Goal: Task Accomplishment & Management: Use online tool/utility

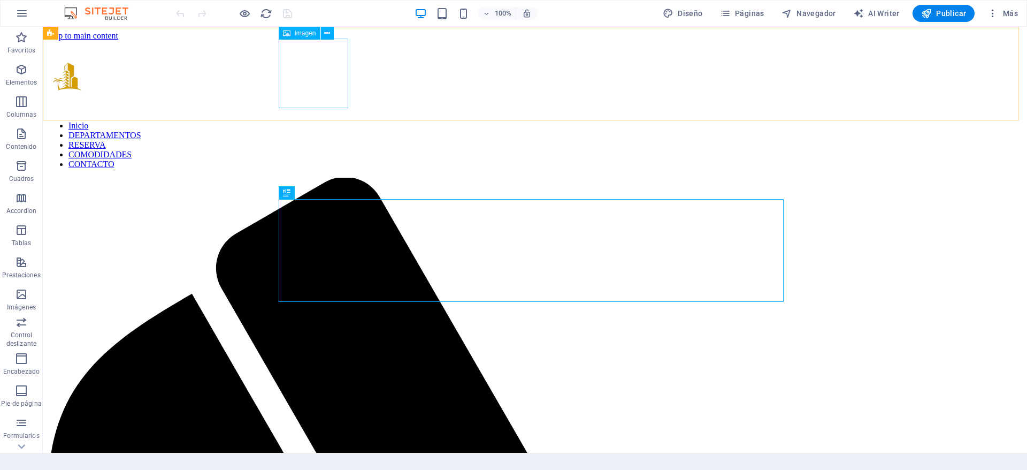
click at [320, 76] on figure at bounding box center [535, 77] width 976 height 72
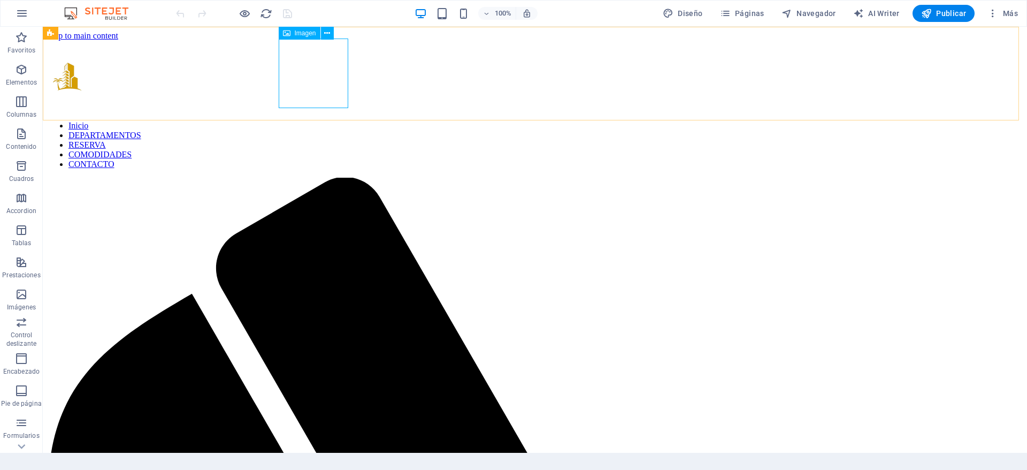
click at [305, 35] on span "Imagen" at bounding box center [305, 33] width 21 height 6
click at [291, 53] on figure at bounding box center [535, 77] width 976 height 72
click at [326, 34] on icon at bounding box center [327, 33] width 6 height 11
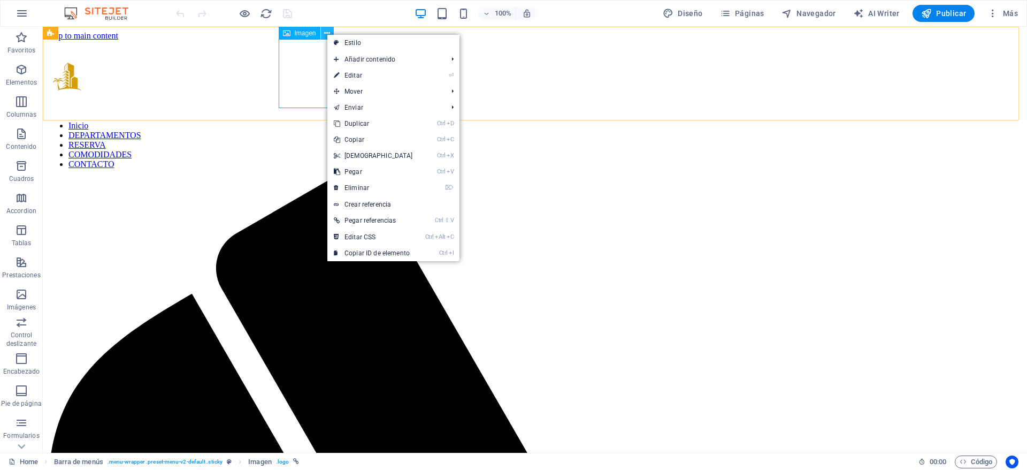
click at [321, 33] on button at bounding box center [327, 33] width 13 height 13
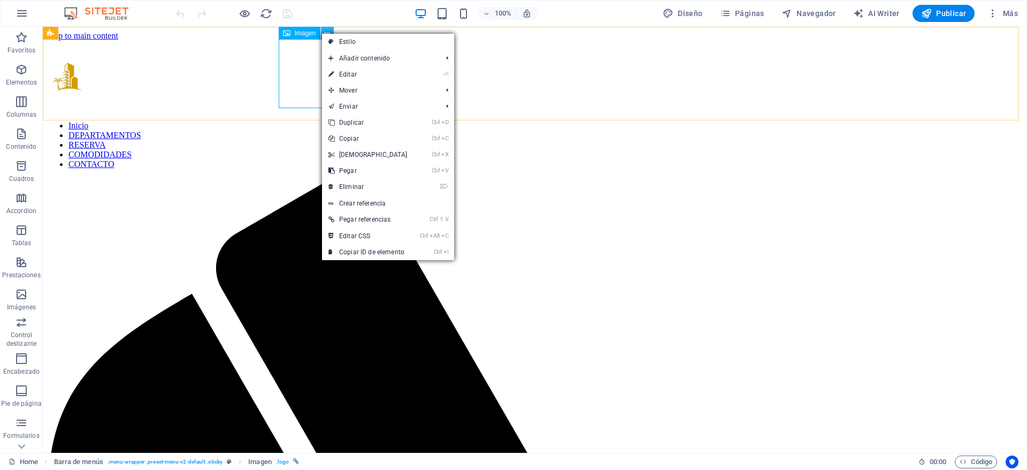
click at [321, 33] on button at bounding box center [327, 33] width 13 height 13
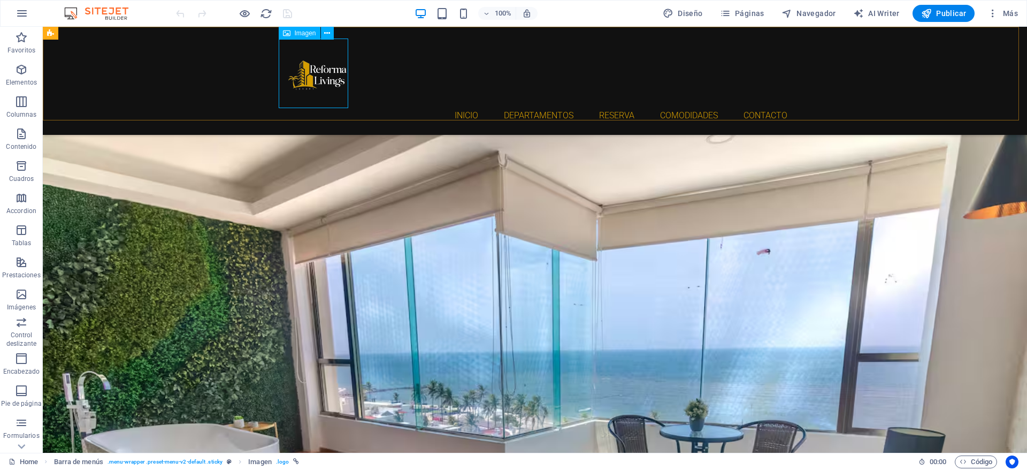
click at [291, 68] on figure at bounding box center [534, 74] width 505 height 70
click at [330, 33] on icon at bounding box center [327, 33] width 6 height 11
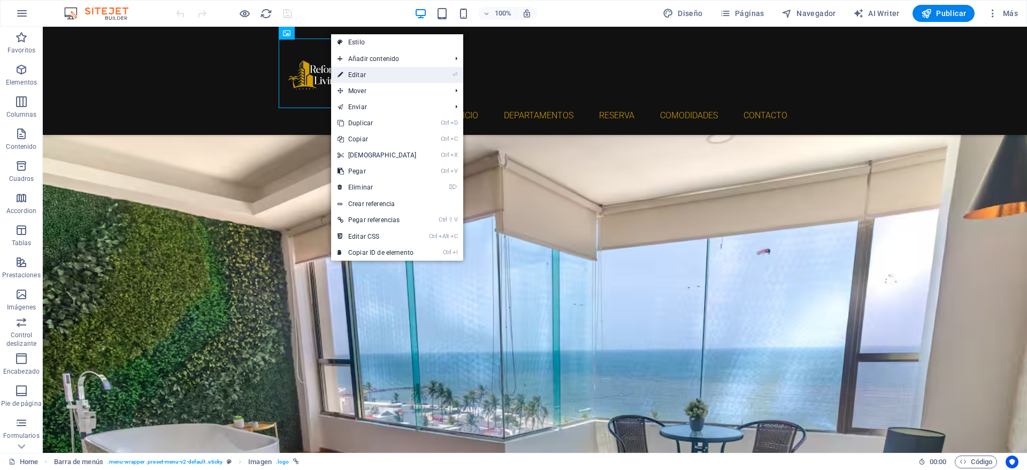
click at [374, 73] on link "⏎ Editar" at bounding box center [377, 75] width 92 height 16
click at [91, 73] on div "Inicio DEPARTAMENTOS RESERVA COMODIDADES CONTACTO" at bounding box center [535, 81] width 984 height 108
select select "px"
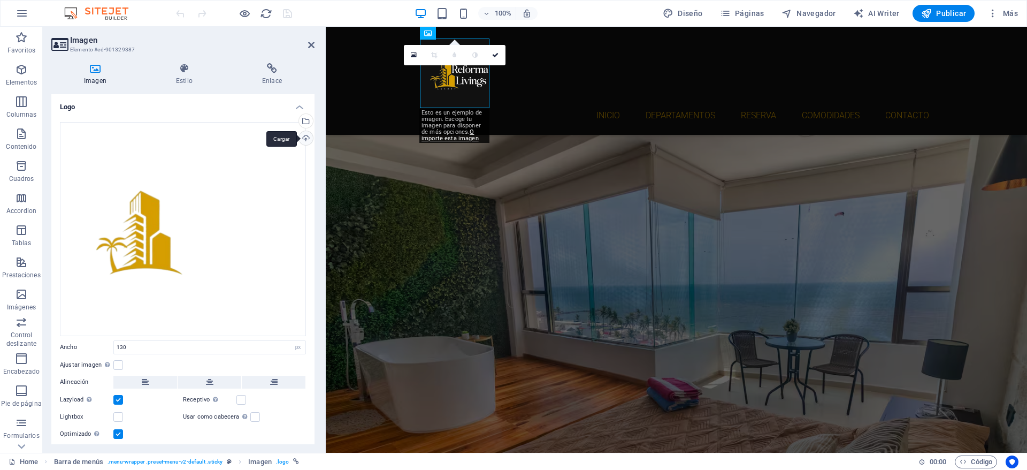
click at [303, 136] on div "Cargar" at bounding box center [305, 139] width 16 height 16
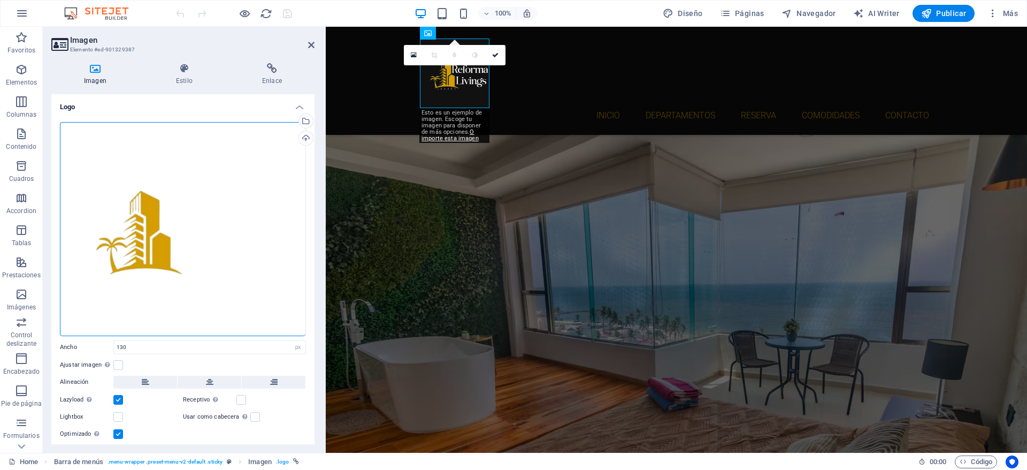
scroll to position [30, 0]
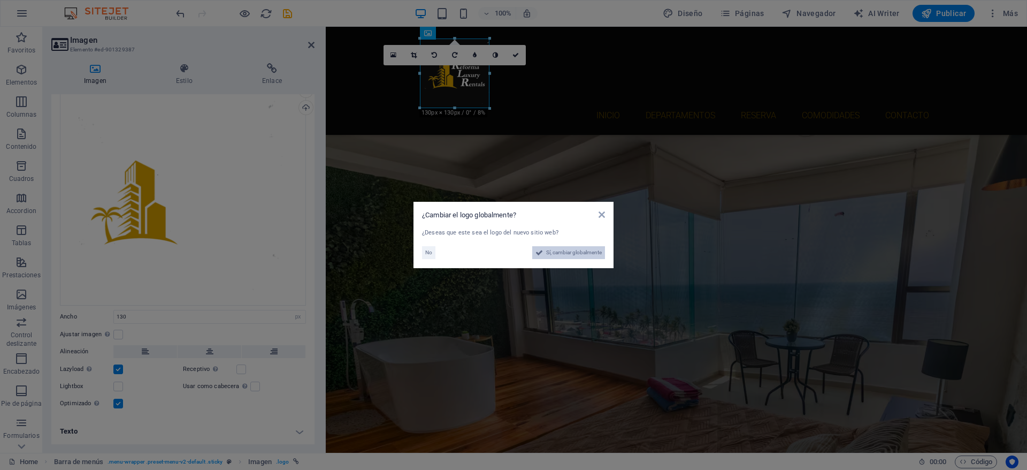
click at [557, 250] on span "Sí, cambiar globalmente" at bounding box center [574, 252] width 56 height 13
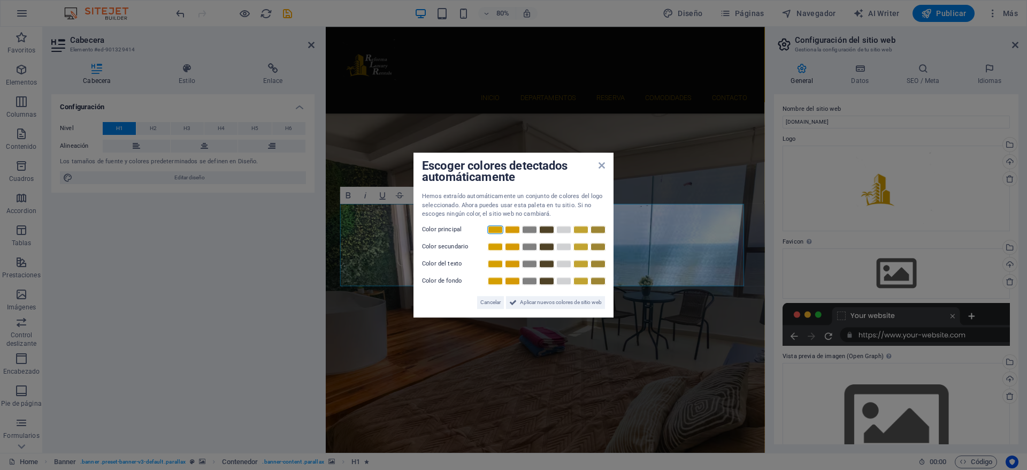
click at [494, 227] on link at bounding box center [495, 229] width 16 height 9
click at [584, 227] on link at bounding box center [581, 229] width 16 height 9
click at [558, 227] on link at bounding box center [564, 229] width 16 height 9
click at [527, 228] on link at bounding box center [529, 229] width 16 height 9
click at [497, 226] on link at bounding box center [495, 229] width 16 height 9
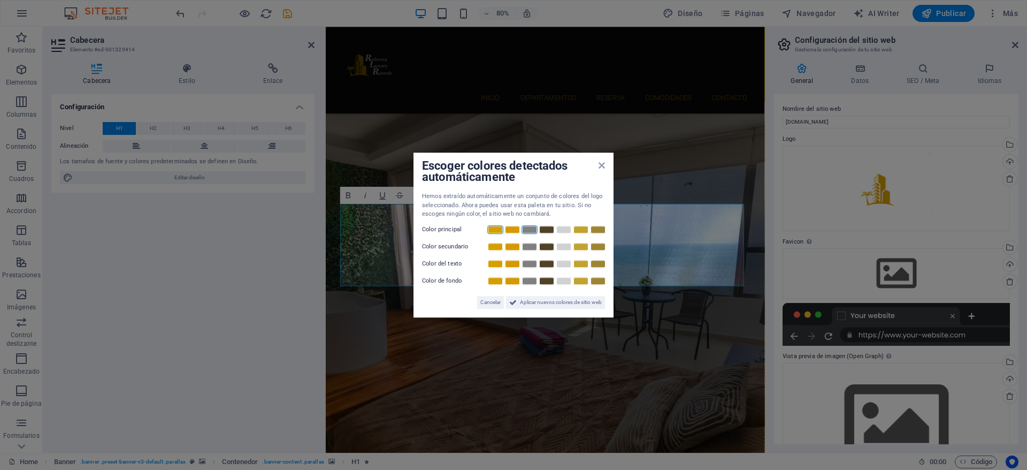
click at [497, 226] on link at bounding box center [495, 229] width 16 height 9
click at [581, 245] on link at bounding box center [581, 246] width 16 height 9
click at [582, 265] on link at bounding box center [581, 263] width 16 height 9
click at [567, 264] on link at bounding box center [564, 263] width 16 height 9
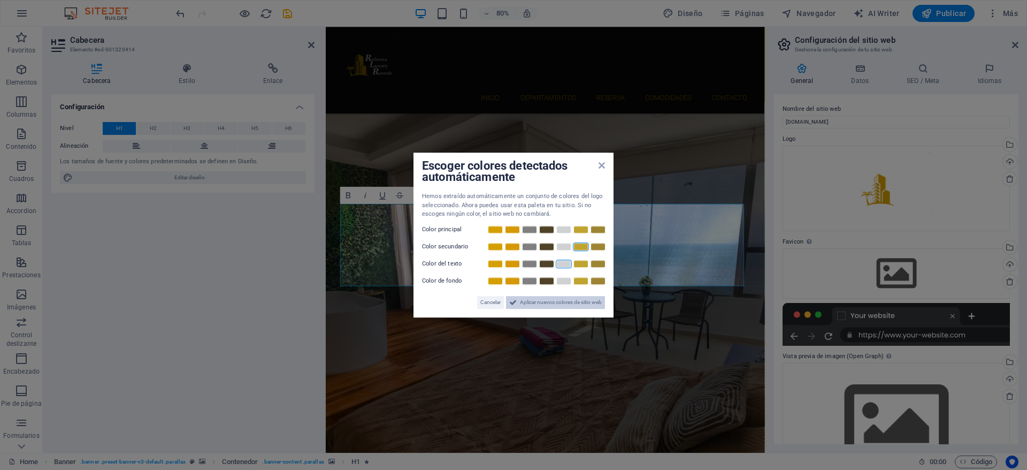
click at [559, 301] on span "Aplicar nuevos colores de sitio web" at bounding box center [561, 302] width 82 height 13
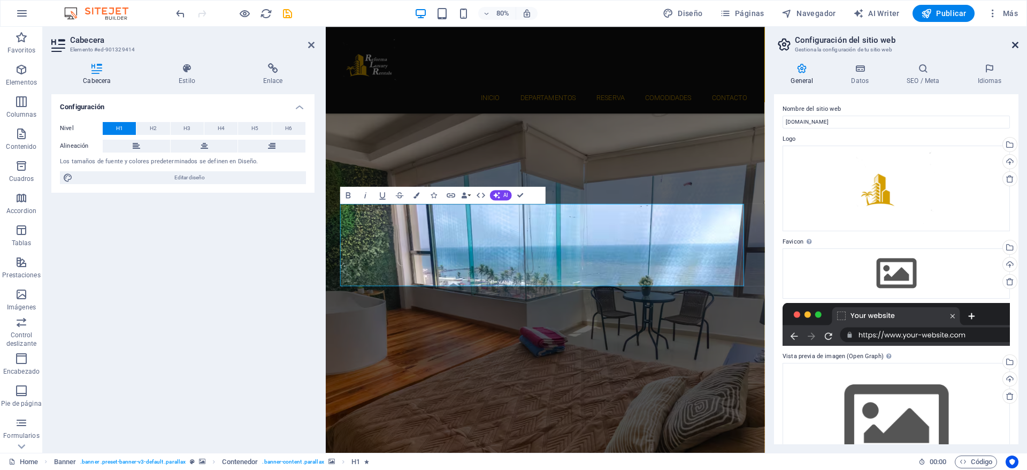
click at [1013, 47] on icon at bounding box center [1015, 45] width 6 height 9
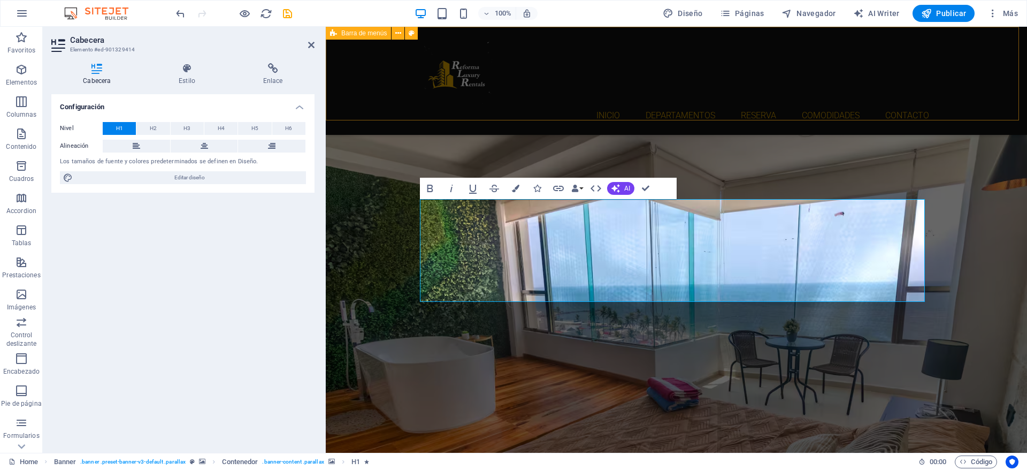
click at [533, 96] on div "Inicio DEPARTAMENTOS RESERVA COMODIDADES CONTACTO" at bounding box center [676, 81] width 701 height 108
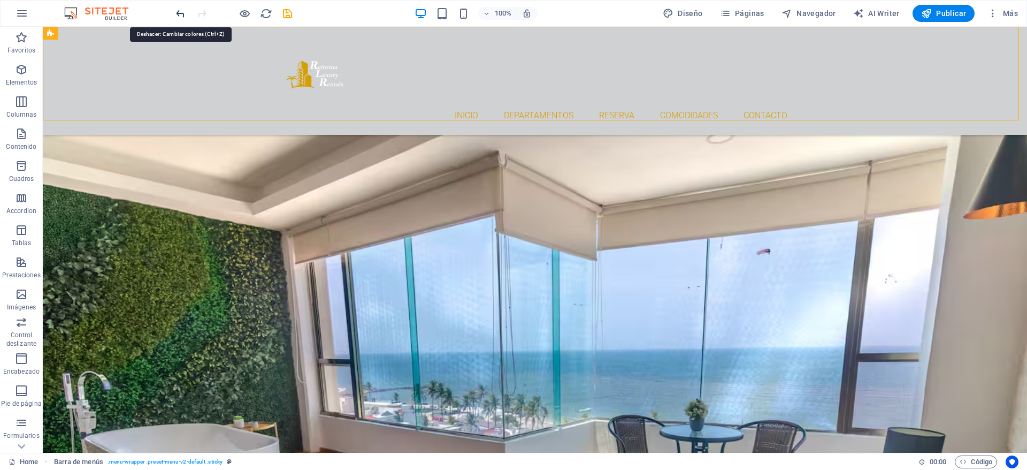
click at [0, 0] on div at bounding box center [0, 0] width 0 height 0
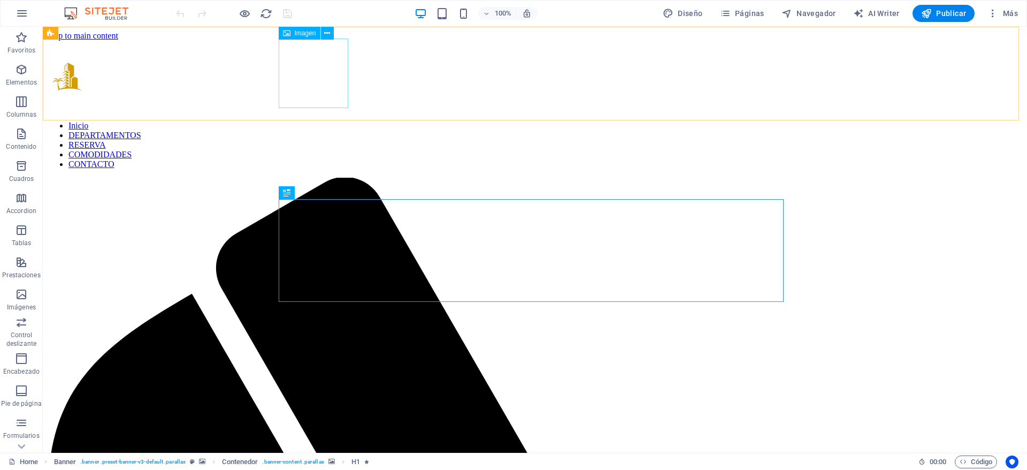
click at [323, 80] on figure at bounding box center [535, 77] width 976 height 72
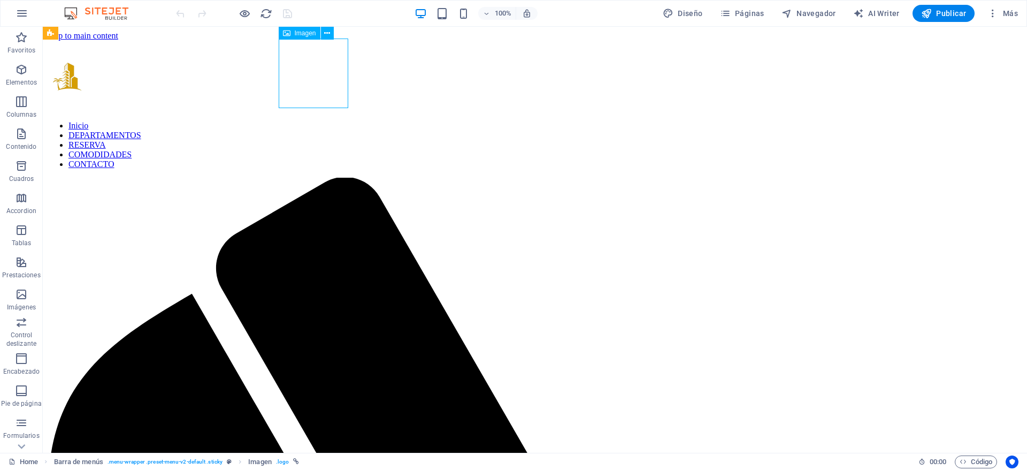
click at [323, 80] on figure at bounding box center [535, 77] width 976 height 72
select select "px"
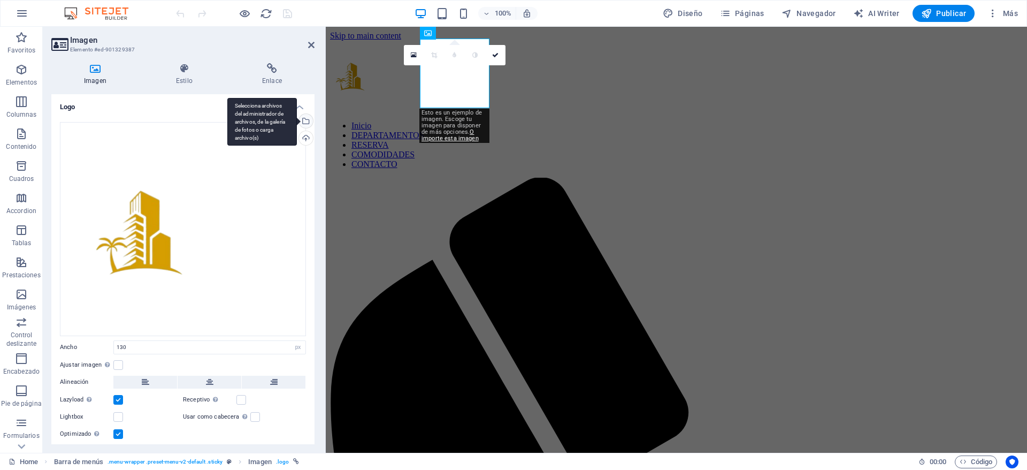
click at [297, 124] on div "Selecciona archivos del administrador de archivos, de la galería de fotos o car…" at bounding box center [262, 122] width 70 height 48
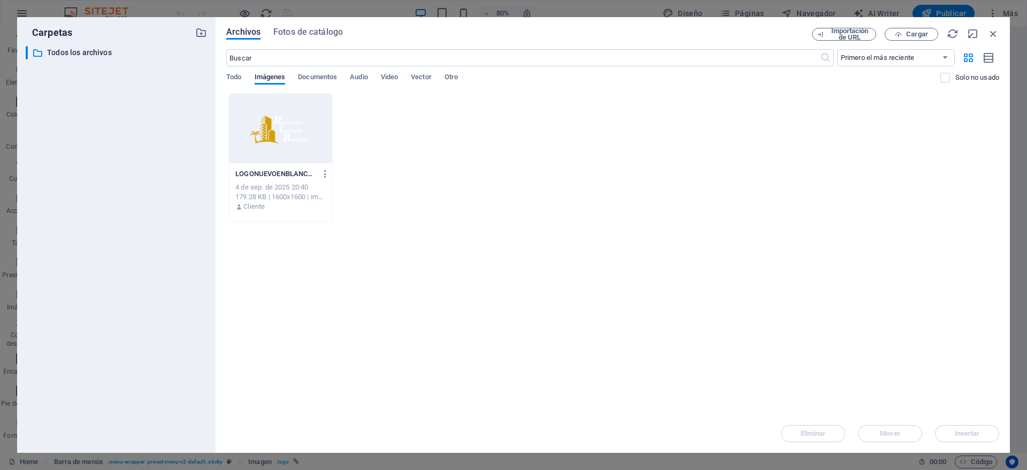
click at [298, 134] on div at bounding box center [280, 129] width 103 height 70
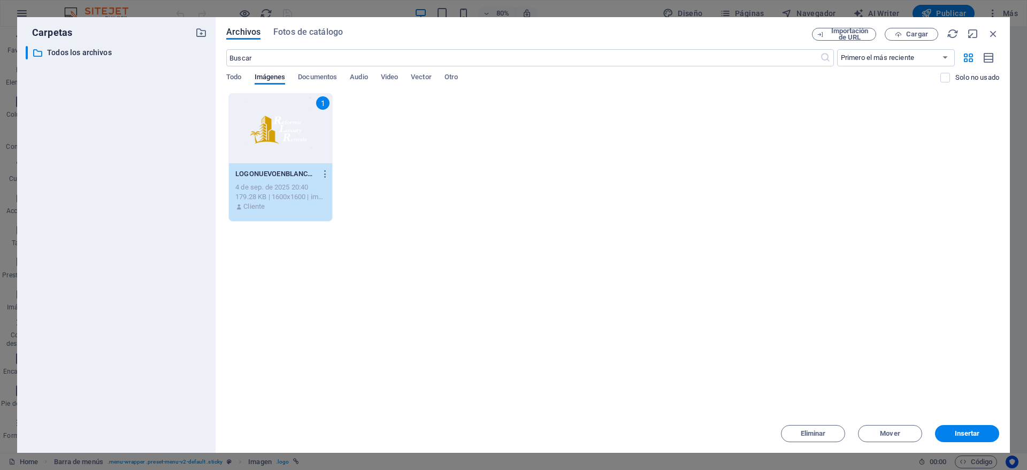
click at [963, 442] on div "Archivos Fotos de catálogo Importación de URL Cargar ​ Primero el más reciente …" at bounding box center [613, 234] width 794 height 435
click at [966, 435] on span "Insertar" at bounding box center [967, 433] width 25 height 6
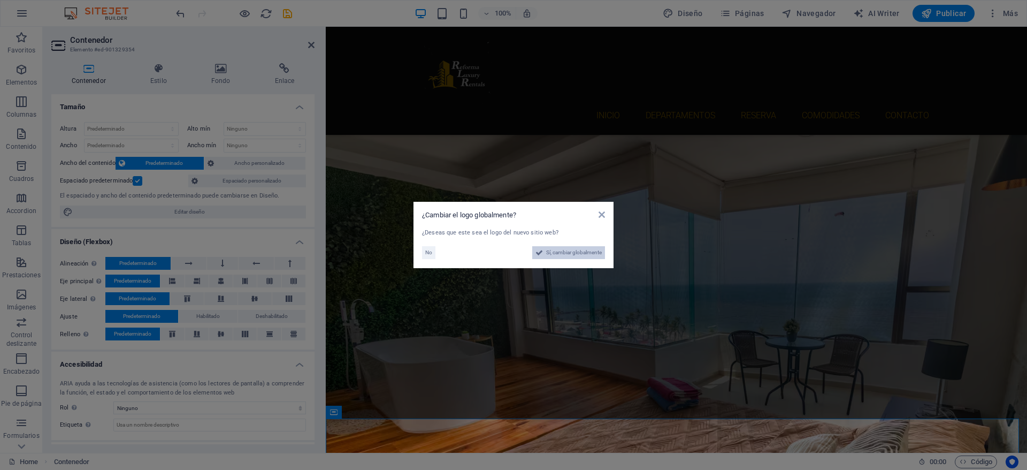
click at [592, 249] on span "Sí, cambiar globalmente" at bounding box center [574, 252] width 56 height 13
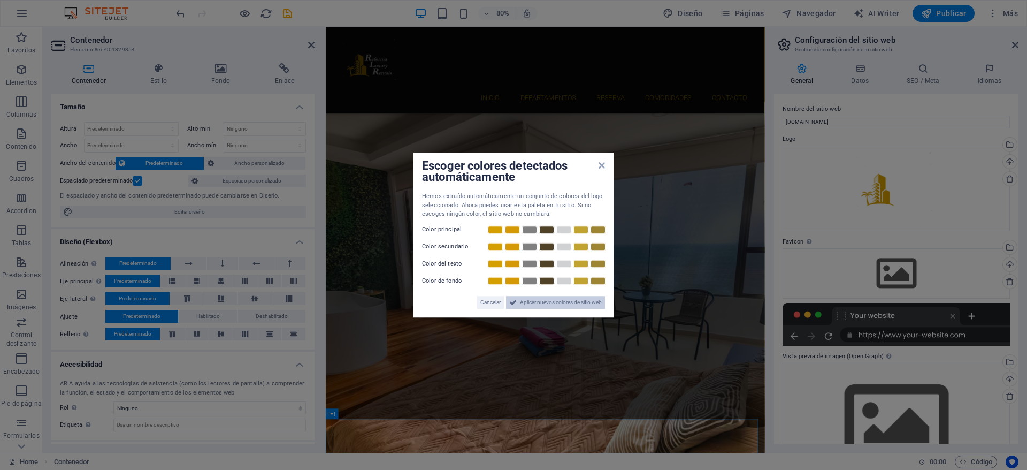
click at [572, 303] on span "Aplicar nuevos colores de sitio web" at bounding box center [561, 302] width 82 height 13
drag, startPoint x: 897, startPoint y: 329, endPoint x: 633, endPoint y: 371, distance: 267.4
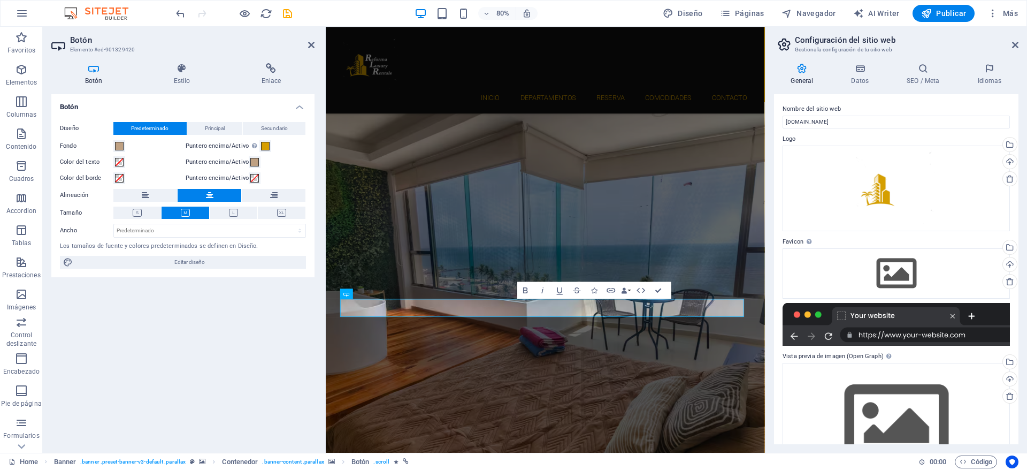
click at [279, 310] on div "Botón Diseño Predeterminado Principal Secundario Fondo Puntero encima/Activo [M…" at bounding box center [182, 269] width 263 height 350
click at [1021, 44] on aside "Configuración del sitio web Gestiona la configuración de tu sitio web General D…" at bounding box center [896, 240] width 262 height 426
click at [1016, 46] on icon at bounding box center [1015, 45] width 6 height 9
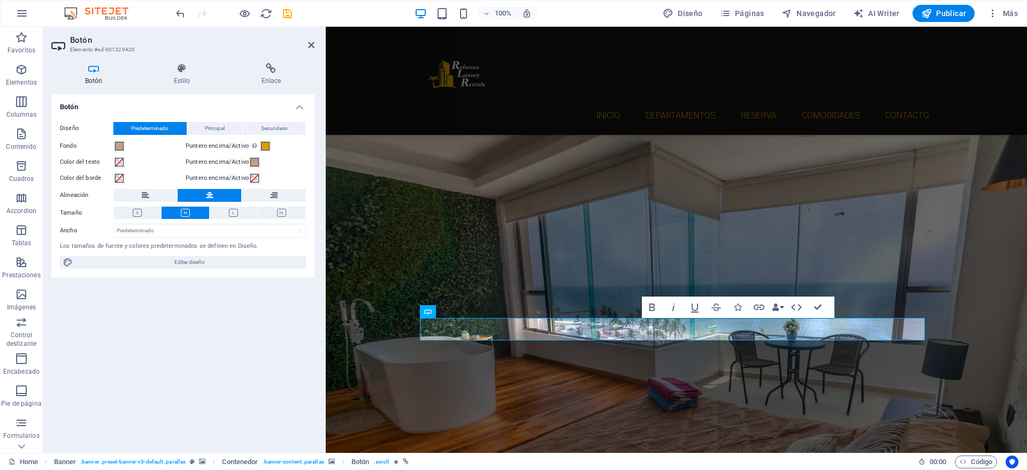
click at [314, 44] on aside "Botón Elemento #ed-901329420 Botón Estilo Enlace Botón Diseño Predeterminado Pr…" at bounding box center [184, 240] width 283 height 426
click at [557, 91] on div "Inicio DEPARTAMENTOS RESERVA COMODIDADES CONTACTO" at bounding box center [676, 81] width 701 height 108
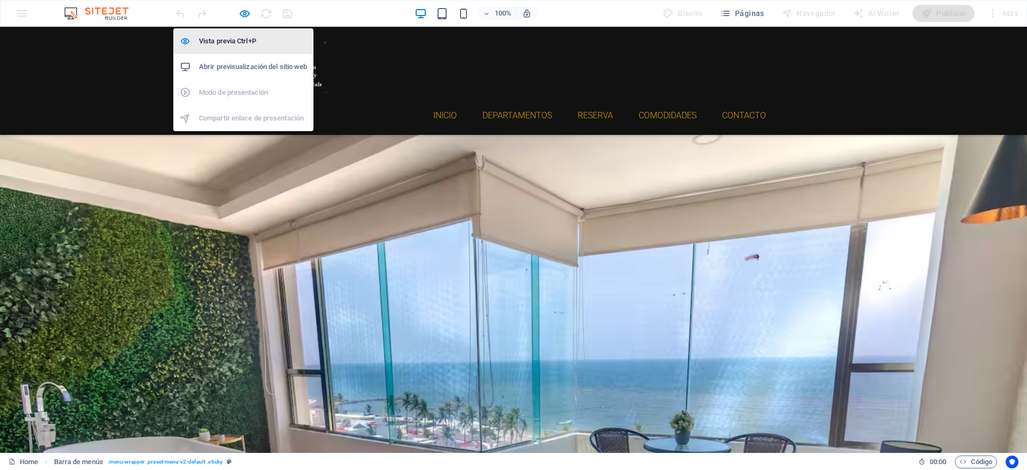
click at [234, 43] on h6 "Vista previa Ctrl+P" at bounding box center [253, 41] width 108 height 13
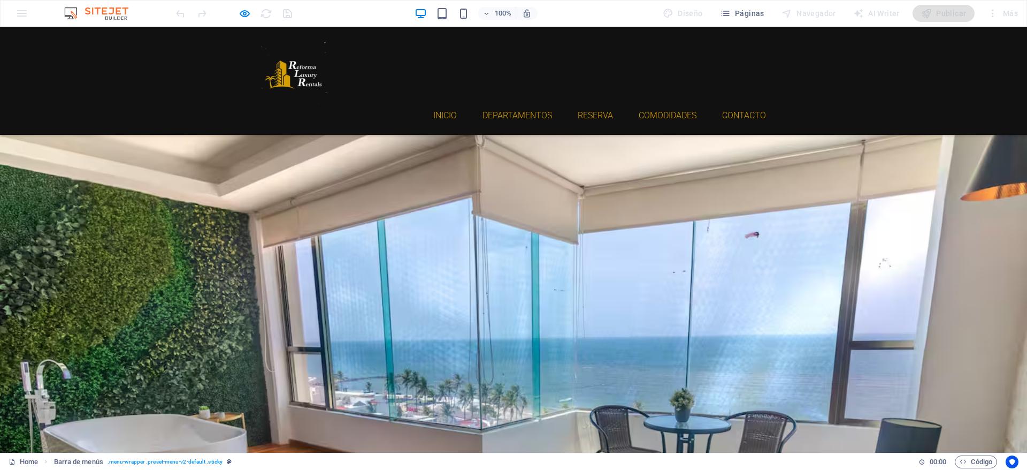
scroll to position [44, 0]
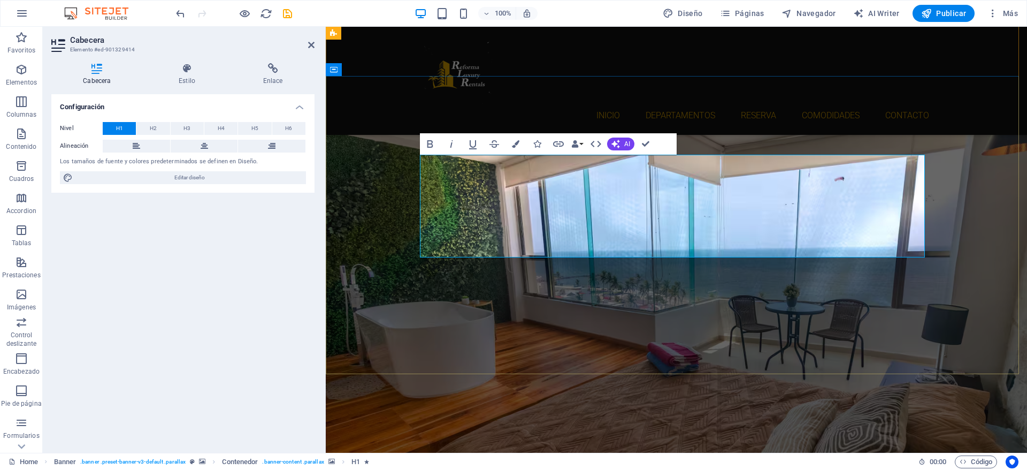
scroll to position [19, 0]
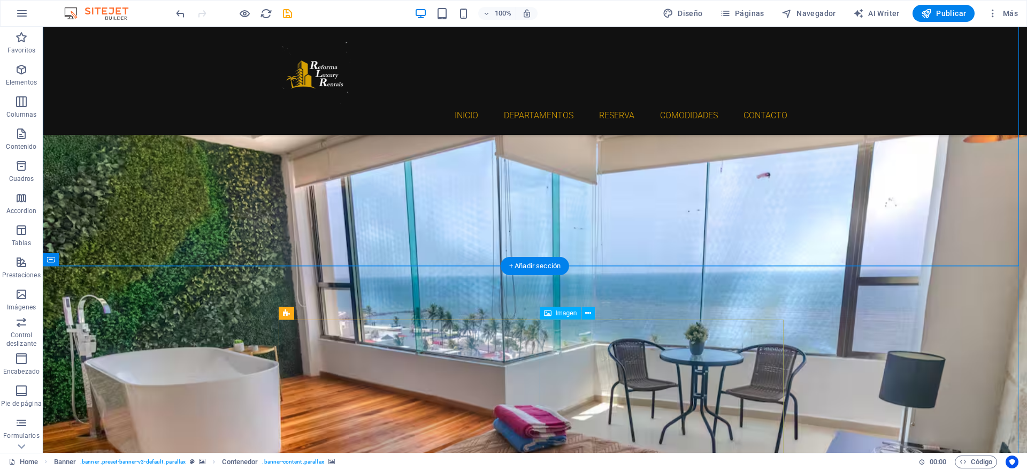
scroll to position [242, 0]
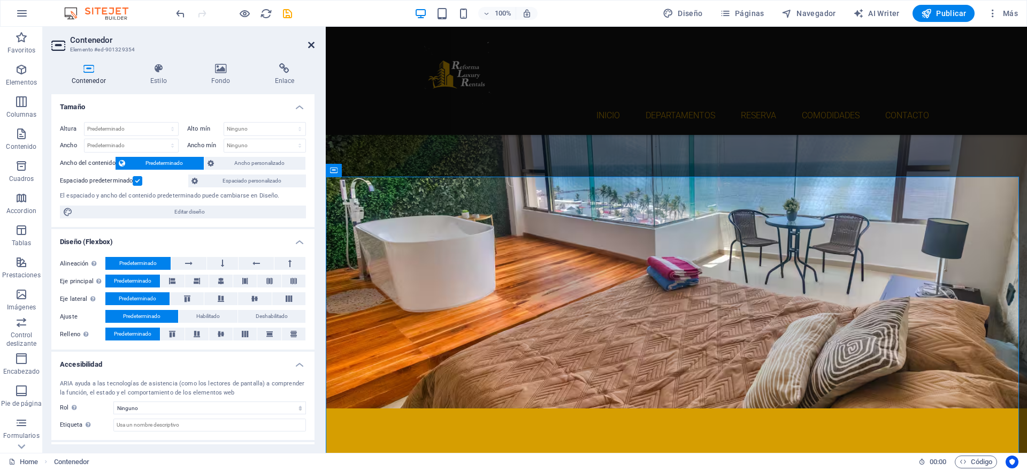
click at [309, 44] on icon at bounding box center [311, 45] width 6 height 9
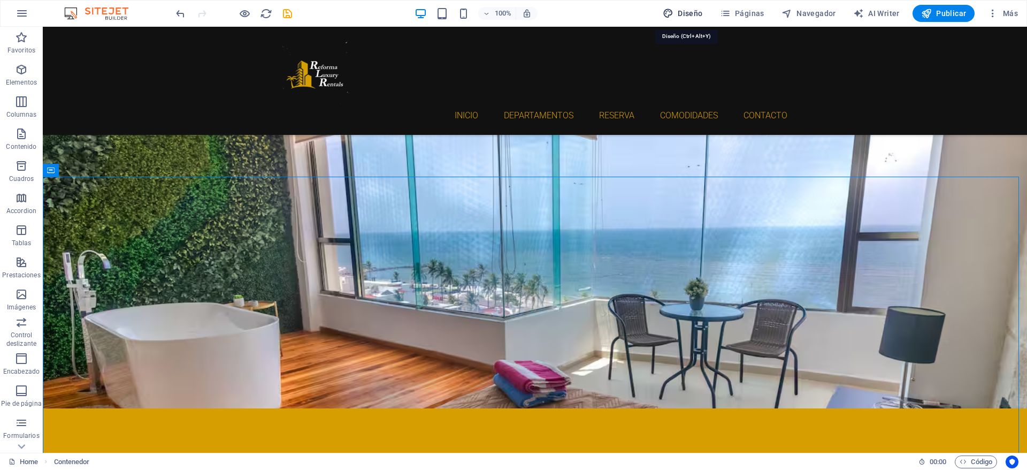
select select "rem"
select select "300"
select select "px"
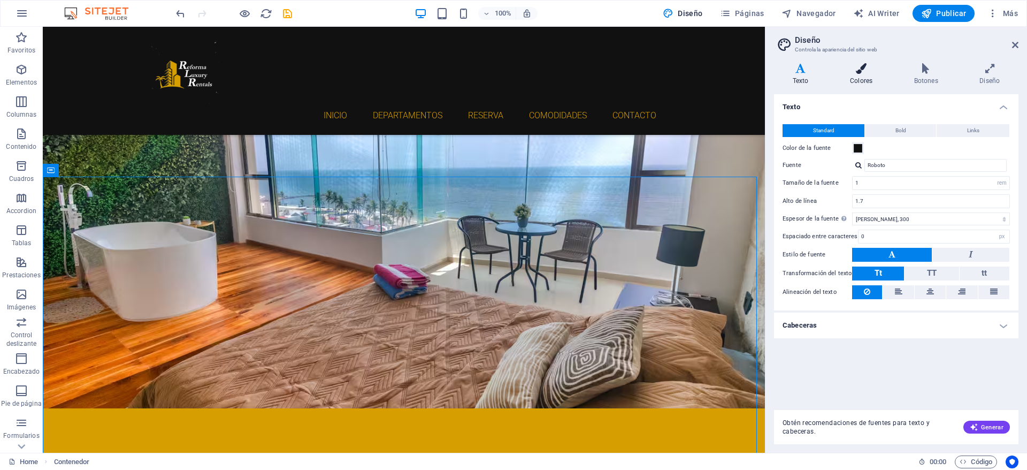
click at [869, 72] on icon at bounding box center [861, 68] width 60 height 11
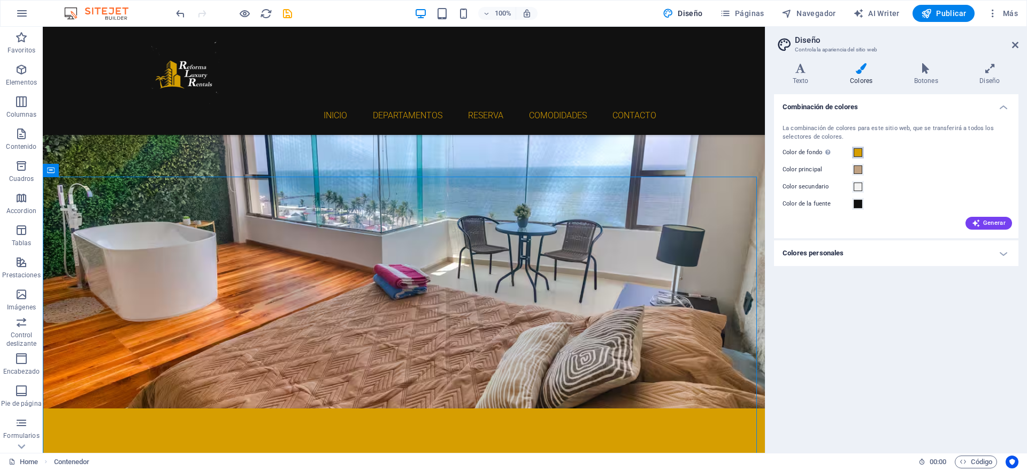
click at [856, 155] on span at bounding box center [858, 152] width 9 height 9
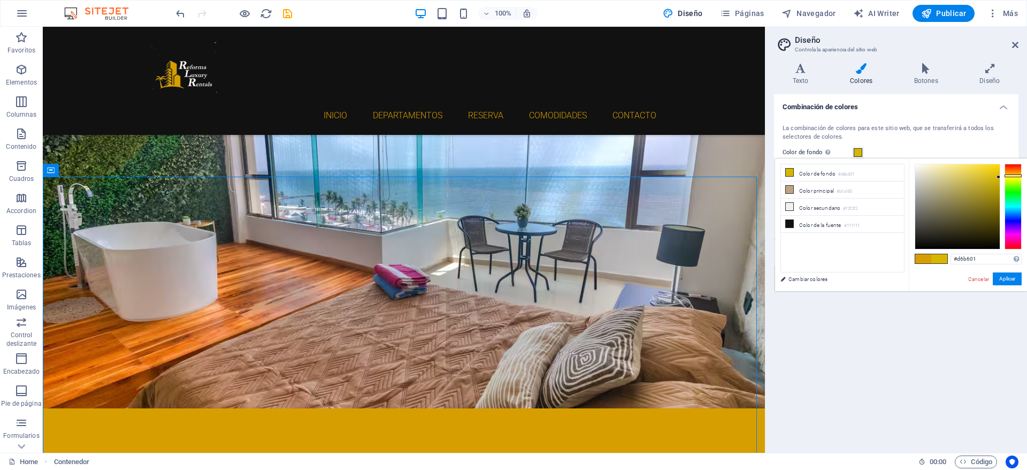
click at [1013, 175] on div at bounding box center [1012, 175] width 17 height 3
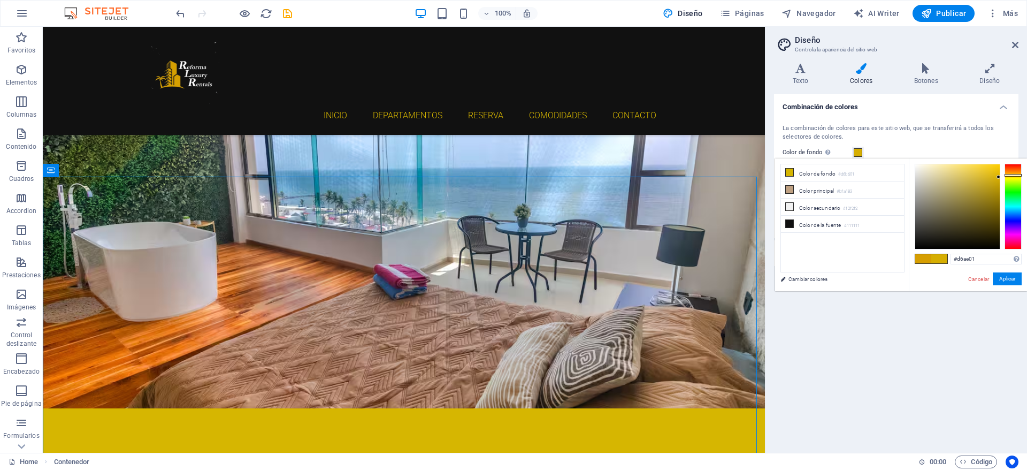
click at [1015, 175] on div at bounding box center [1012, 175] width 17 height 3
click at [1013, 174] on div at bounding box center [1012, 174] width 17 height 3
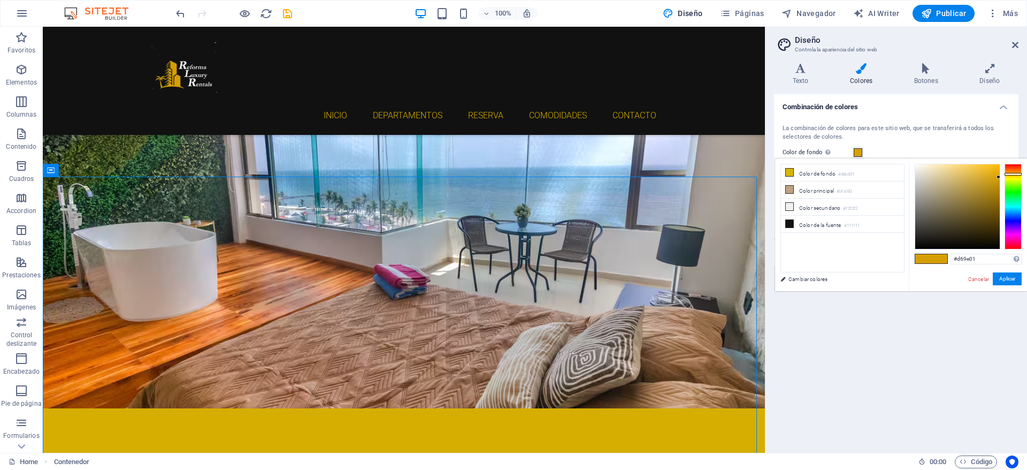
click at [1013, 174] on div at bounding box center [1012, 174] width 17 height 3
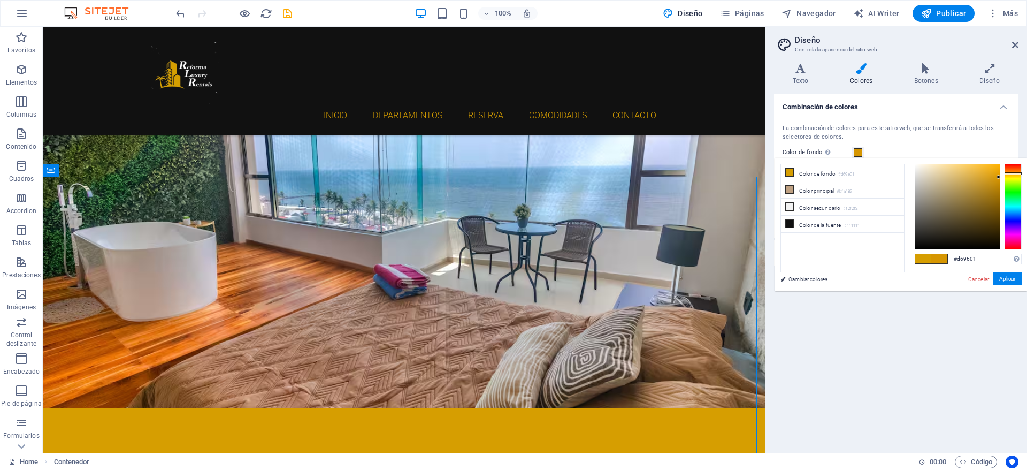
click at [1015, 173] on div at bounding box center [1012, 173] width 17 height 3
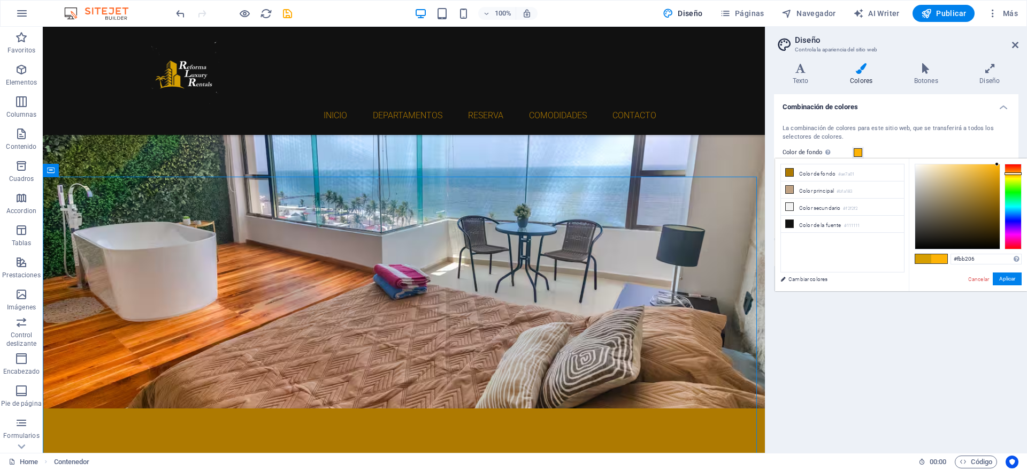
drag, startPoint x: 999, startPoint y: 177, endPoint x: 997, endPoint y: 165, distance: 12.5
click at [997, 165] on div at bounding box center [997, 164] width 4 height 4
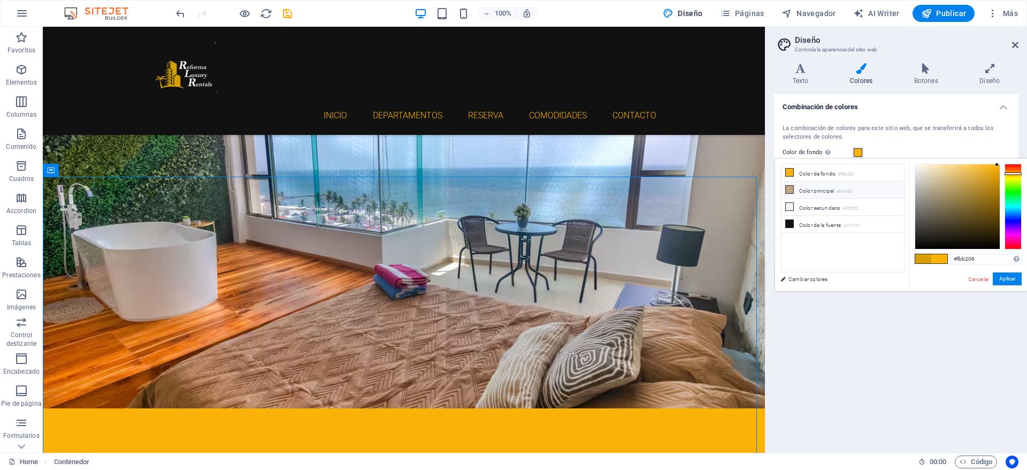
click at [789, 187] on icon at bounding box center [789, 189] width 7 height 7
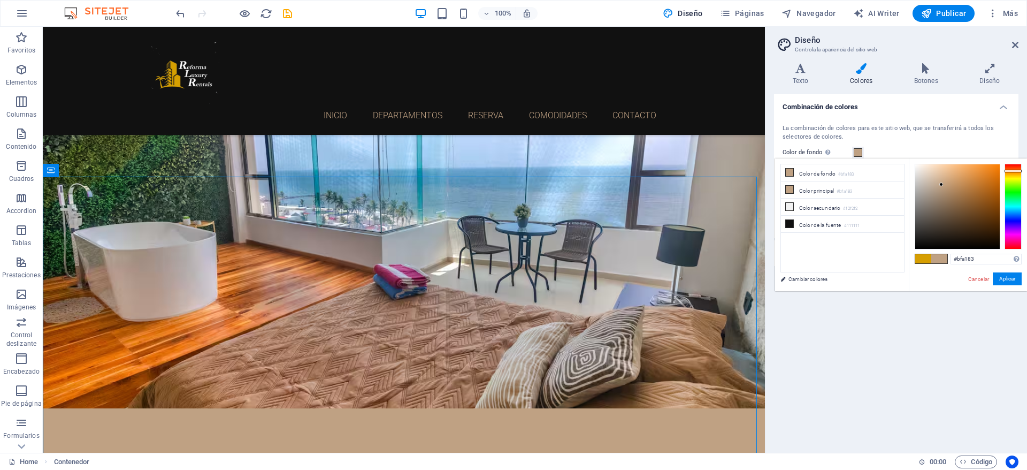
click at [919, 260] on span at bounding box center [923, 258] width 16 height 9
click at [790, 171] on icon at bounding box center [789, 171] width 7 height 7
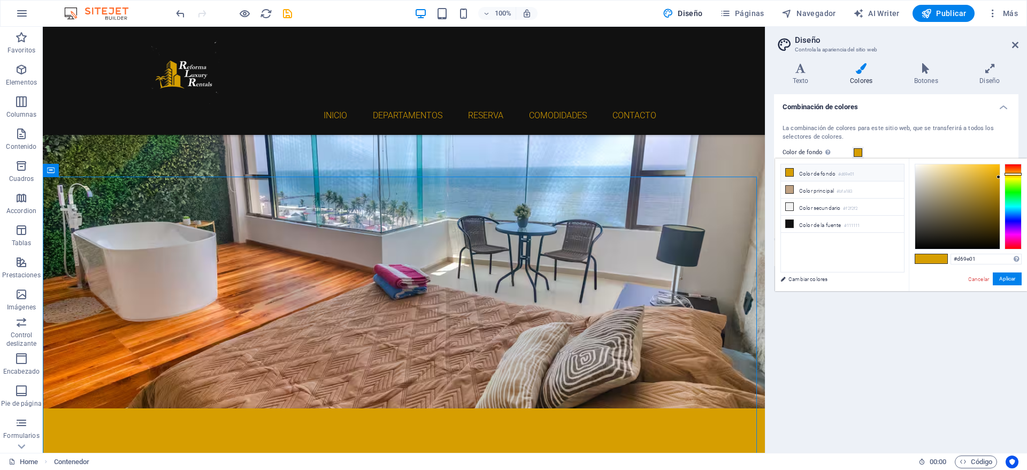
click at [791, 171] on icon at bounding box center [789, 171] width 7 height 7
type input "#fbb902"
drag, startPoint x: 999, startPoint y: 177, endPoint x: 999, endPoint y: 165, distance: 12.3
click at [999, 165] on div at bounding box center [998, 165] width 4 height 4
click at [1012, 277] on button "Aplicar" at bounding box center [1007, 278] width 29 height 13
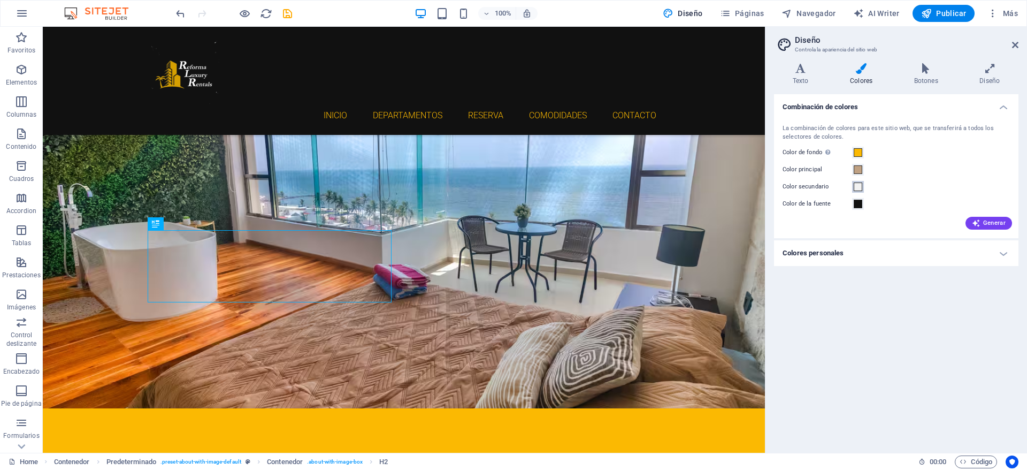
click at [859, 185] on span at bounding box center [858, 186] width 9 height 9
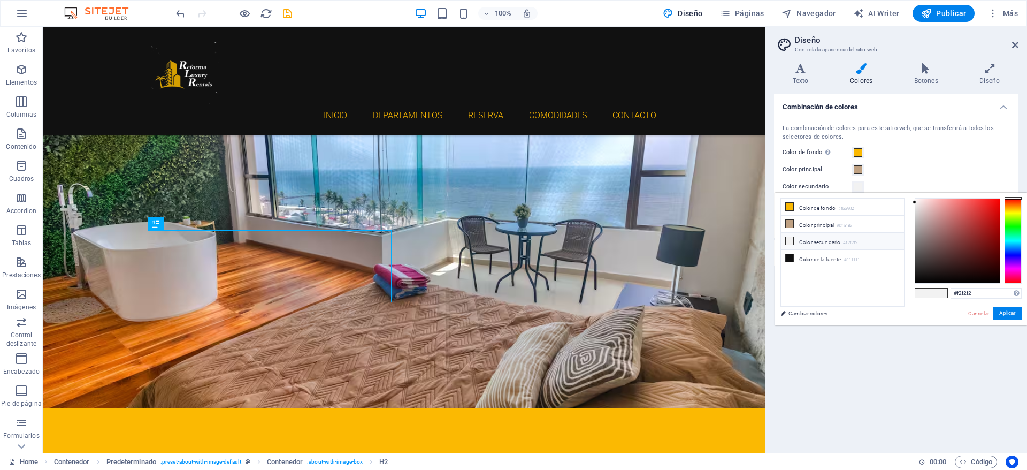
click at [791, 242] on icon at bounding box center [789, 240] width 7 height 7
click at [834, 238] on li "Color secundario #f2f2f2" at bounding box center [842, 241] width 123 height 17
click at [856, 186] on span at bounding box center [858, 186] width 9 height 9
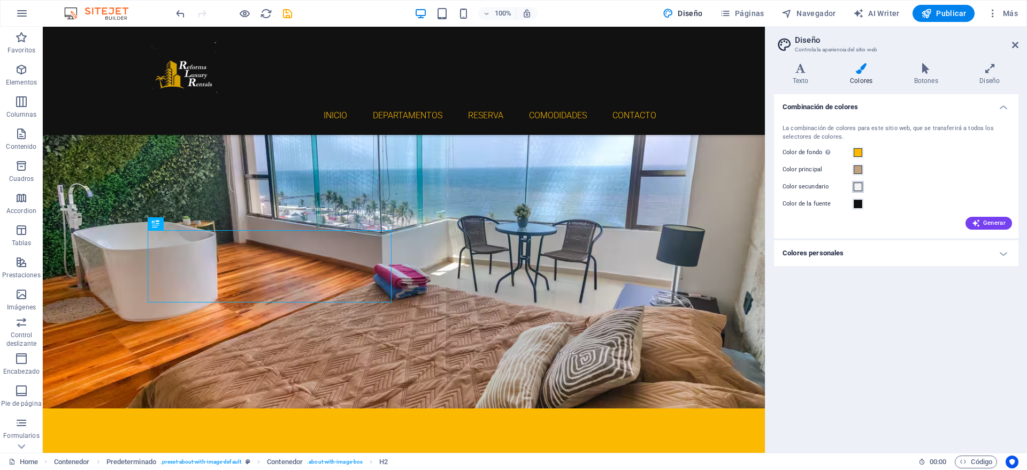
click at [859, 188] on span at bounding box center [858, 186] width 9 height 9
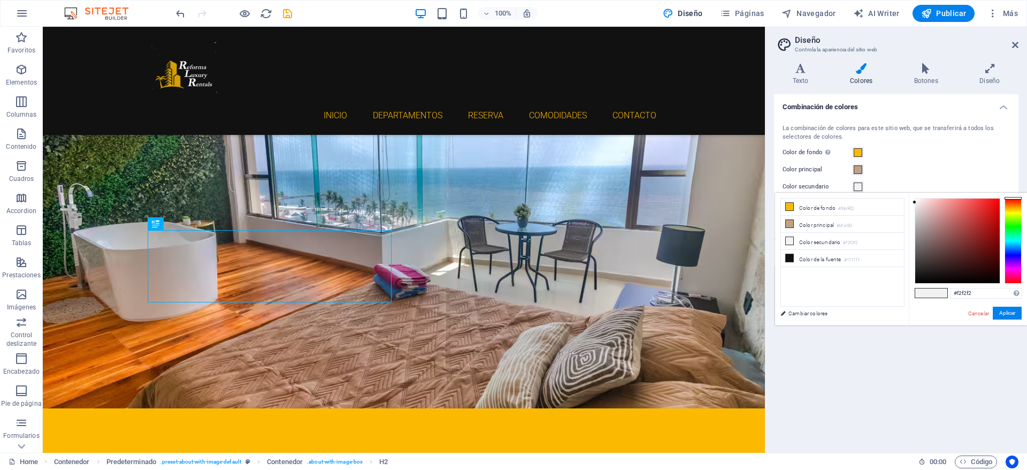
click at [863, 70] on icon at bounding box center [861, 68] width 60 height 11
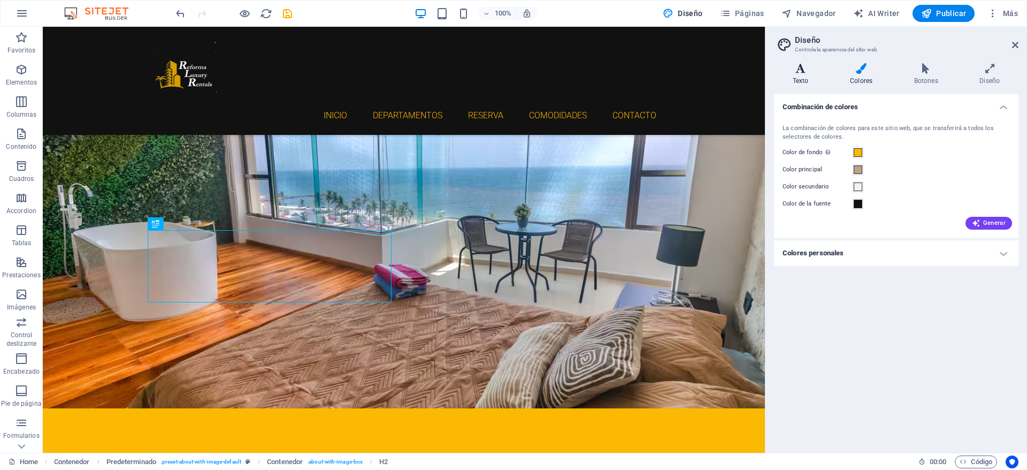
click at [803, 68] on icon at bounding box center [800, 68] width 53 height 11
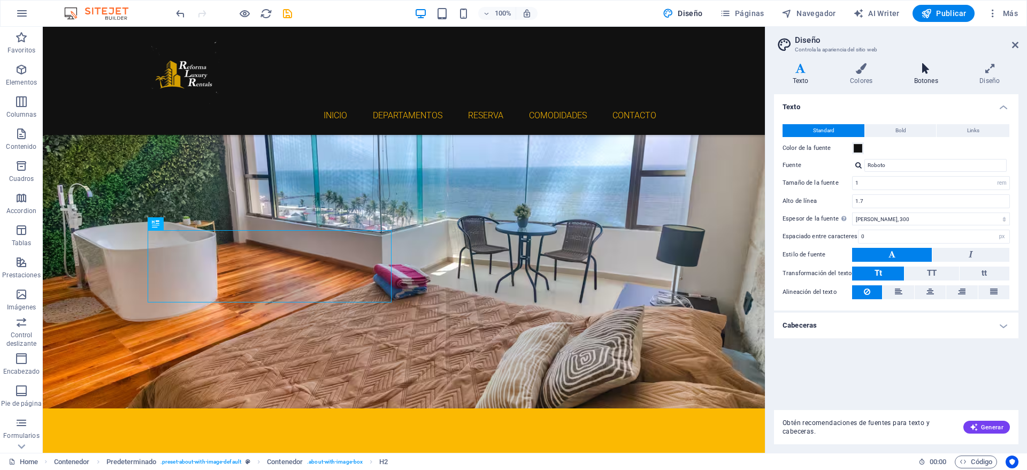
click at [932, 72] on icon at bounding box center [926, 68] width 62 height 11
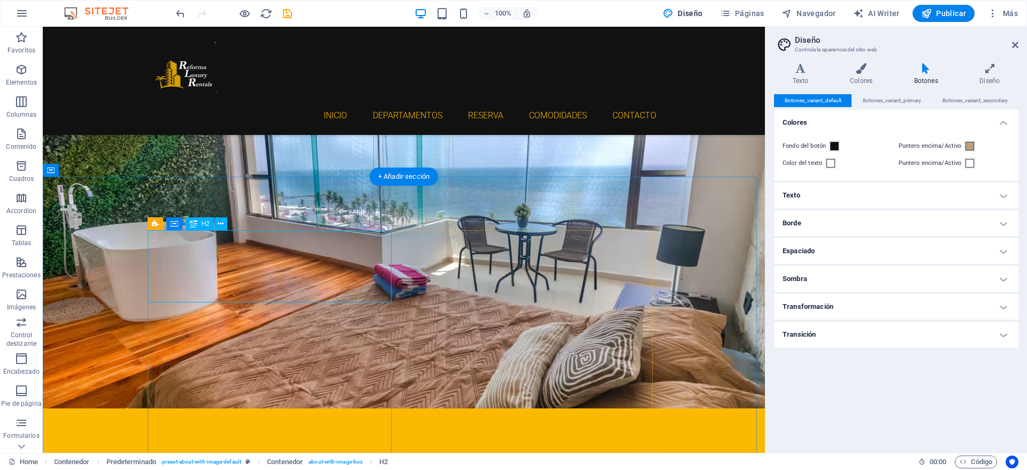
click at [222, 224] on icon at bounding box center [221, 223] width 6 height 11
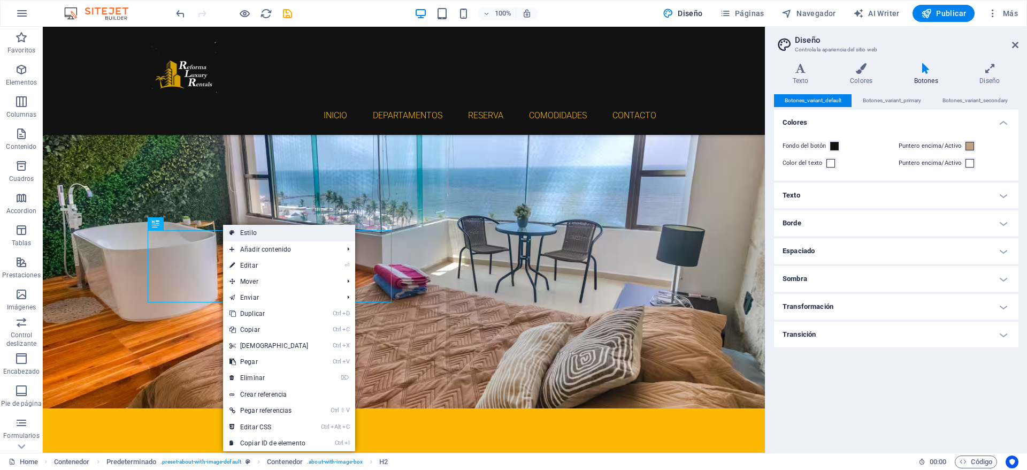
click at [250, 231] on link "Estilo" at bounding box center [289, 233] width 132 height 16
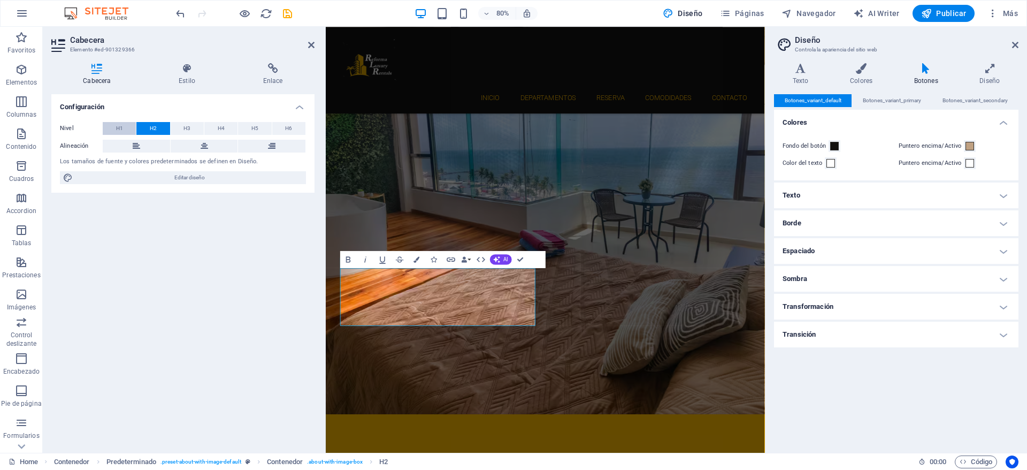
click at [134, 128] on button "H1" at bounding box center [119, 128] width 33 height 13
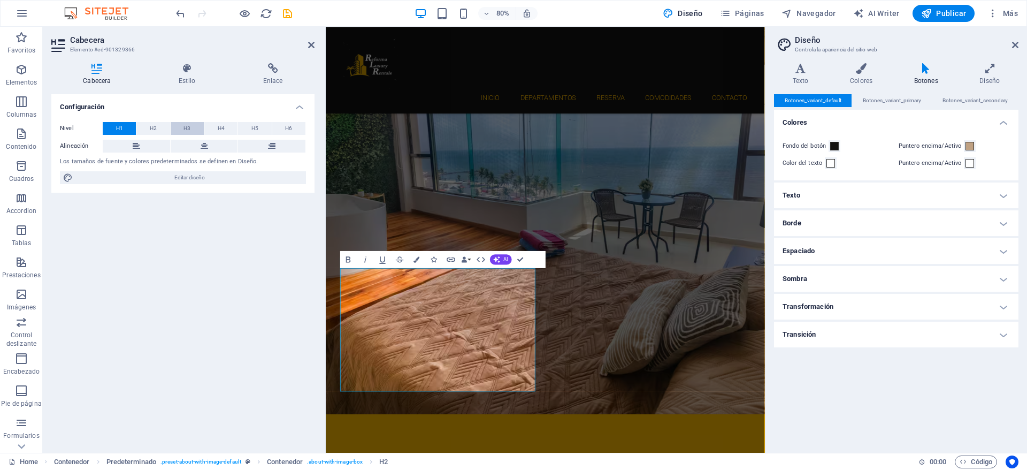
click at [180, 129] on button "H3" at bounding box center [187, 128] width 33 height 13
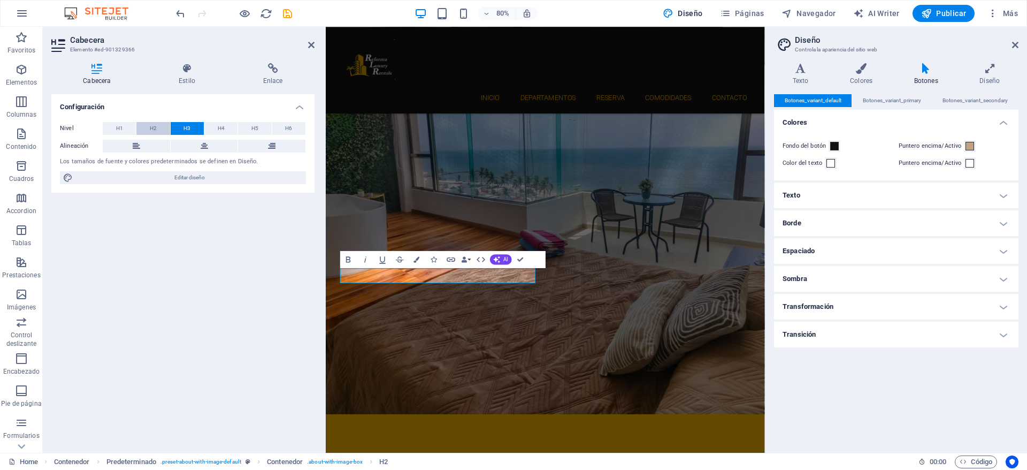
click at [156, 129] on span "H2" at bounding box center [153, 128] width 7 height 13
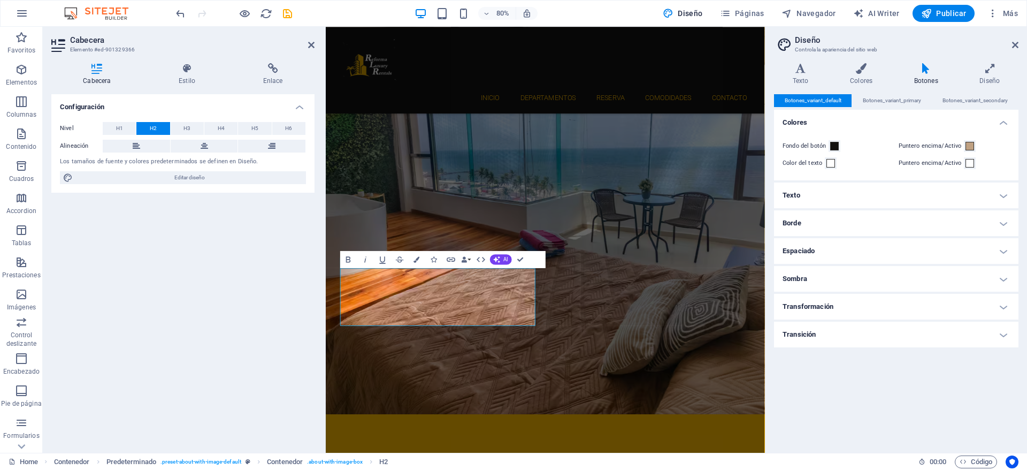
click at [309, 254] on div "Configuración Nivel H1 H2 H3 H4 H5 H6 Alineación Los tamaños de fuente y colore…" at bounding box center [182, 269] width 263 height 350
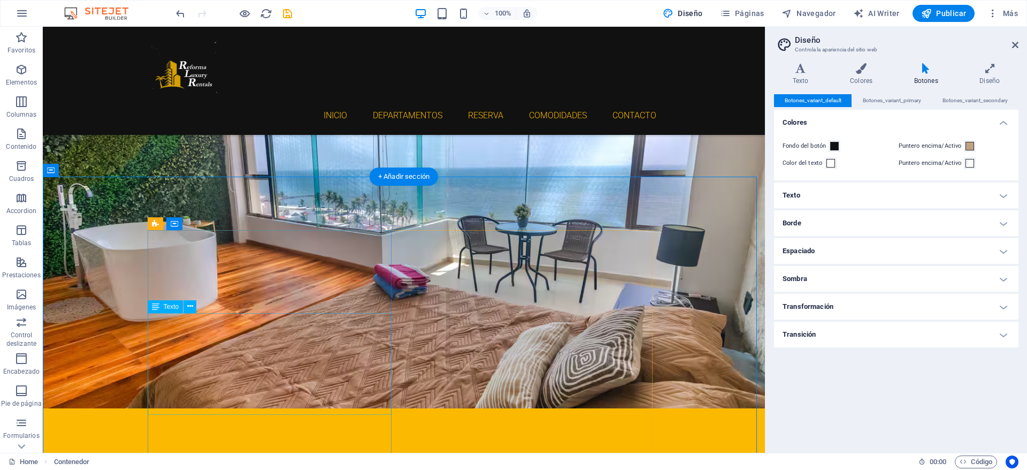
drag, startPoint x: 202, startPoint y: 321, endPoint x: 245, endPoint y: 348, distance: 50.9
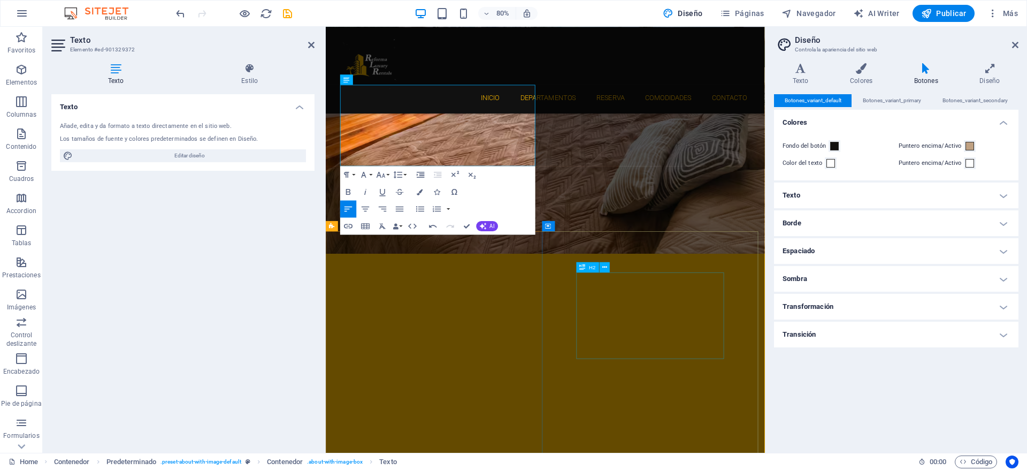
scroll to position [375, 0]
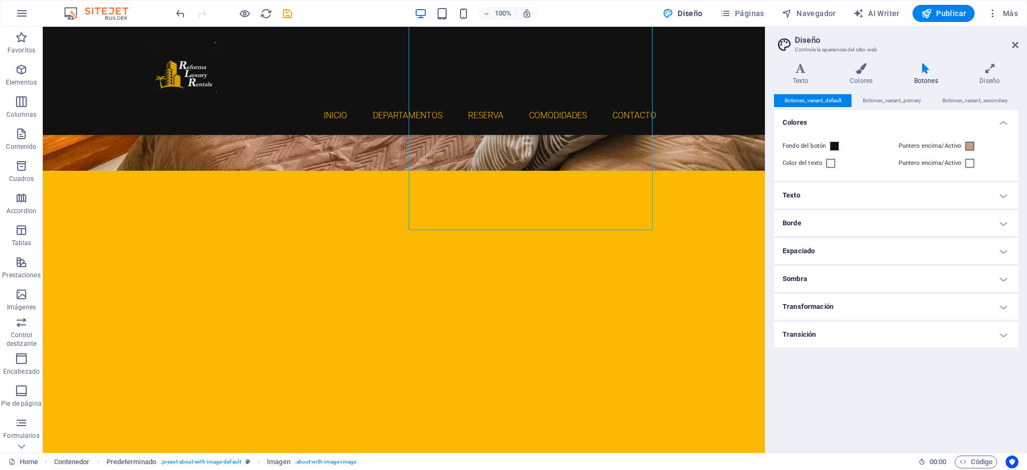
scroll to position [554, 0]
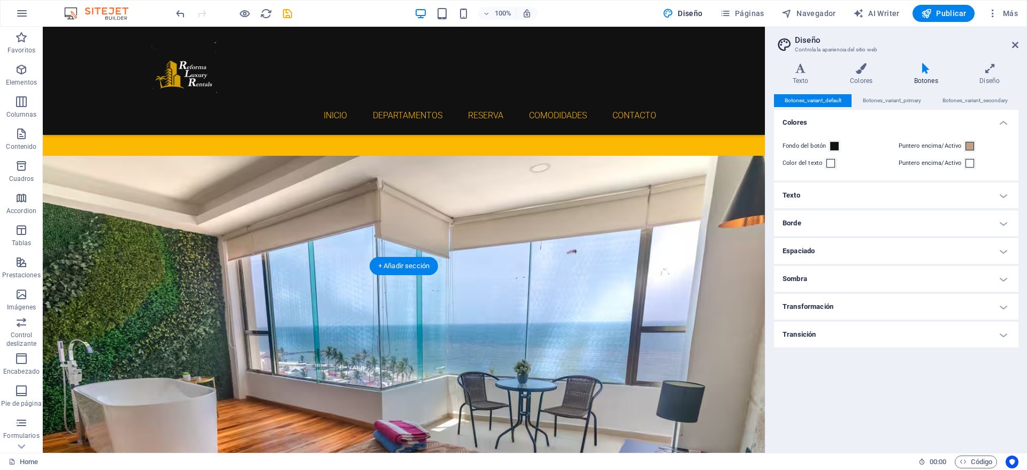
scroll to position [242, 0]
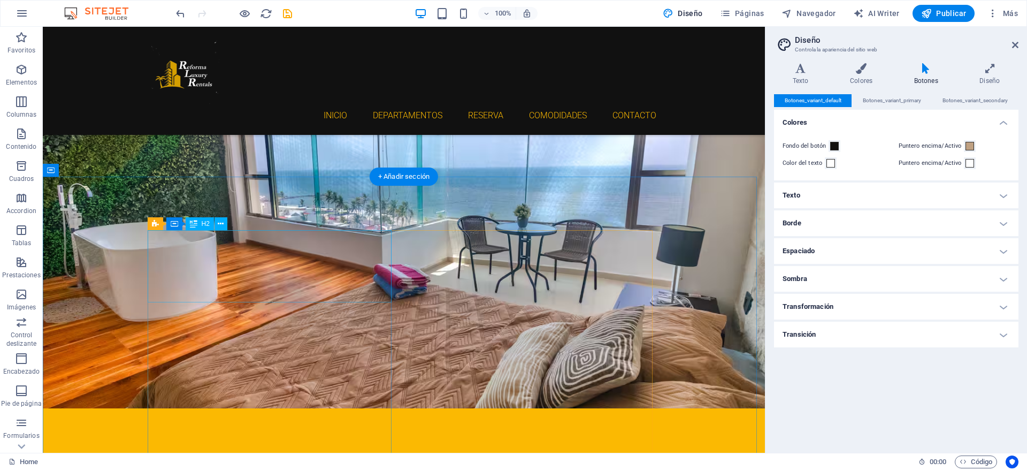
select select "px"
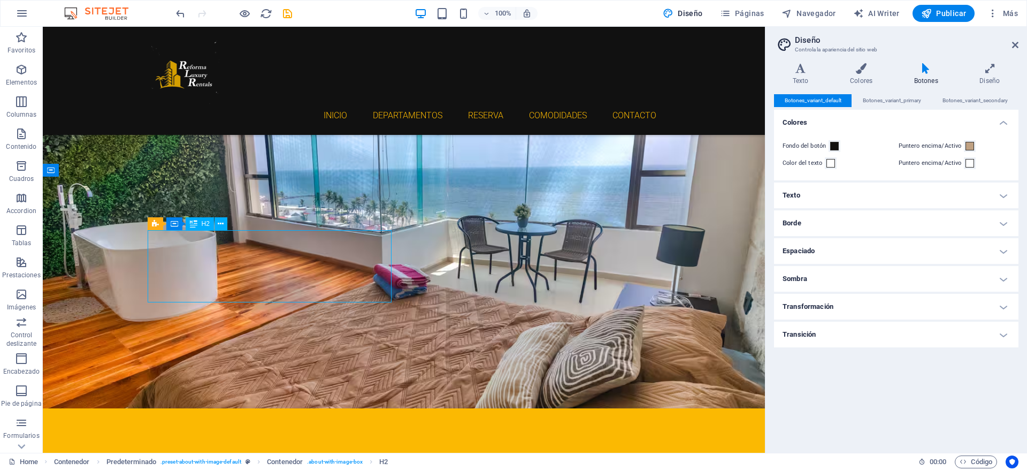
click at [219, 225] on icon at bounding box center [221, 223] width 6 height 11
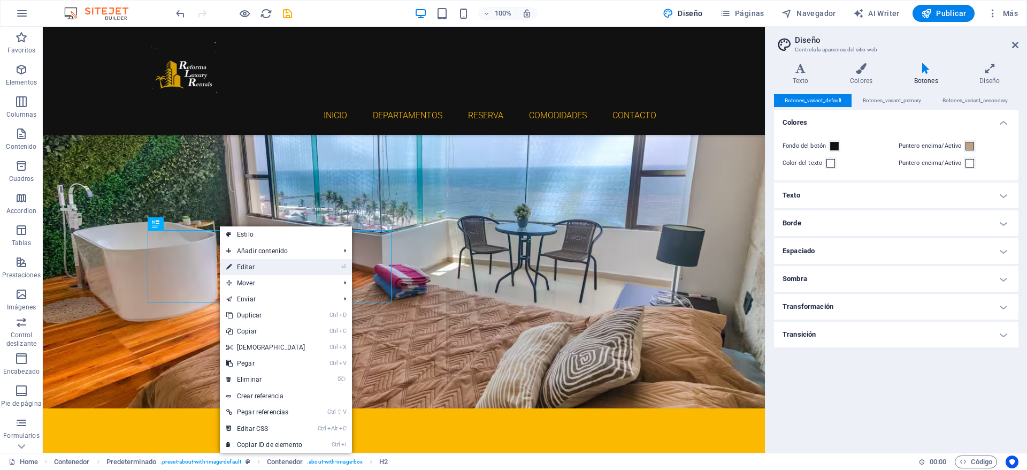
click at [268, 271] on link "⏎ Editar" at bounding box center [266, 267] width 92 height 16
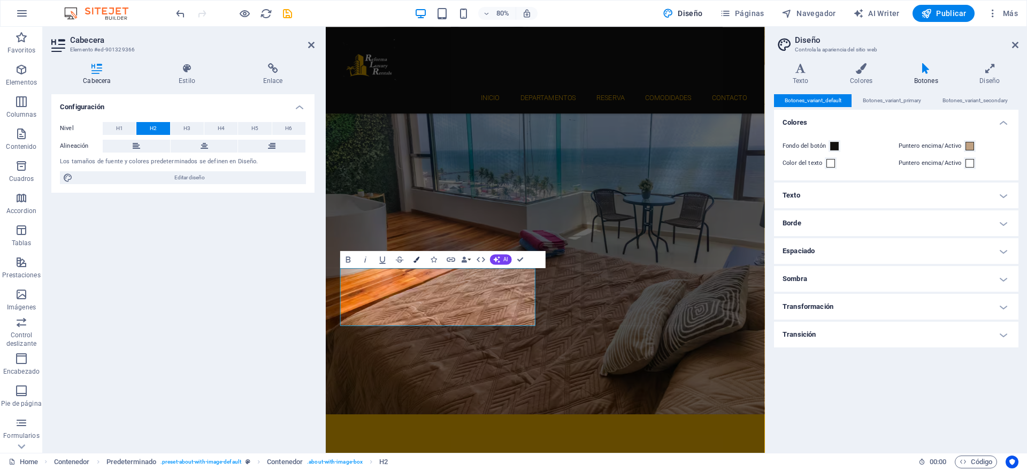
click at [415, 262] on icon "button" at bounding box center [416, 259] width 6 height 6
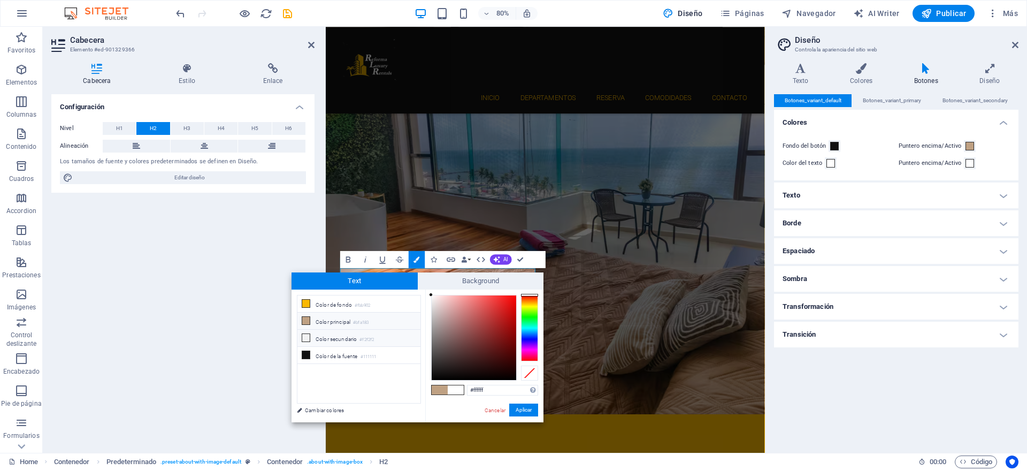
click at [305, 337] on icon at bounding box center [305, 337] width 7 height 7
type input "#f2f2f2"
click at [519, 406] on button "Aplicar" at bounding box center [523, 409] width 29 height 13
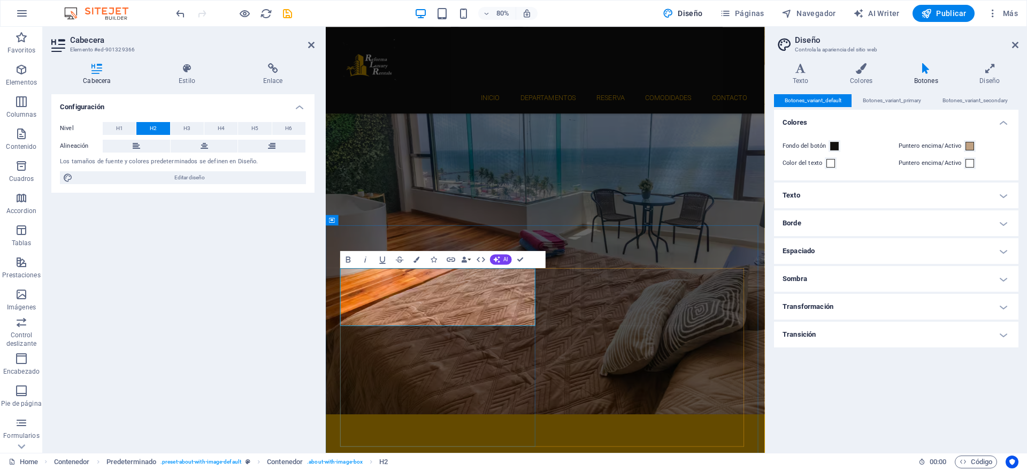
drag, startPoint x: 439, startPoint y: 381, endPoint x: 342, endPoint y: 341, distance: 104.1
click at [348, 260] on icon "button" at bounding box center [348, 259] width 10 height 10
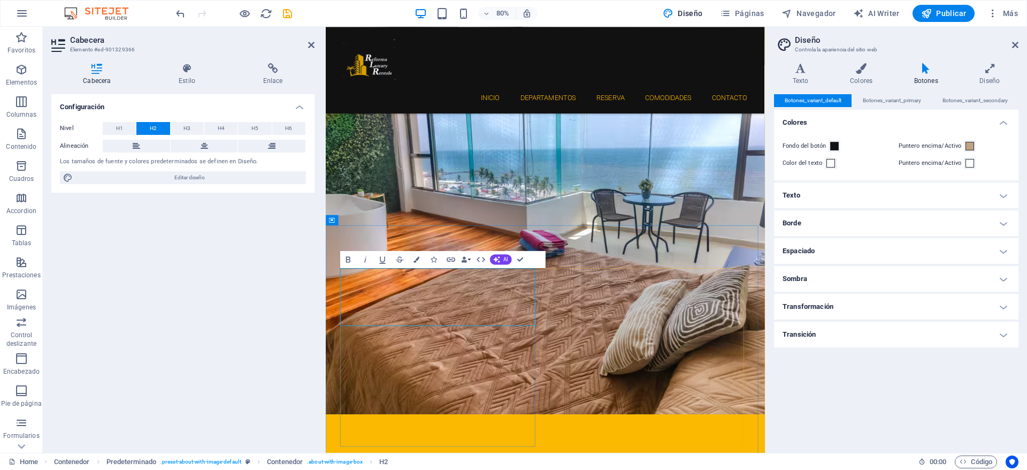
click at [420, 258] on button "Colors" at bounding box center [417, 259] width 16 height 17
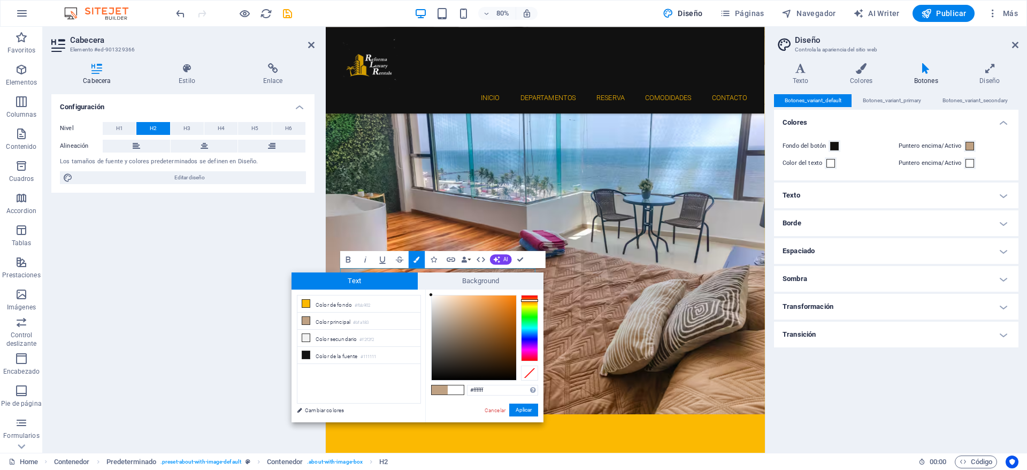
drag, startPoint x: 457, startPoint y: 314, endPoint x: 408, endPoint y: 291, distance: 54.6
click at [408, 291] on div "less Color de fondo #fbb902 Color principal #bfa183 Color secundario #f2f2f2 Co…" at bounding box center [417, 355] width 252 height 133
type input "#000000"
click at [527, 408] on button "Aplicar" at bounding box center [523, 409] width 29 height 13
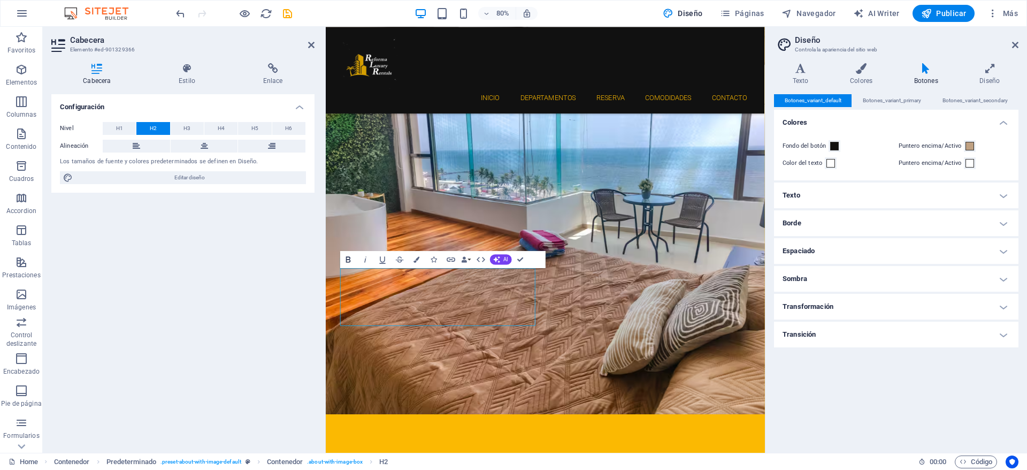
click at [348, 264] on icon "button" at bounding box center [348, 259] width 10 height 10
click at [541, 318] on div "Arrastra aquí para reemplazar el contenido existente. Si quieres crear un eleme…" at bounding box center [545, 240] width 439 height 426
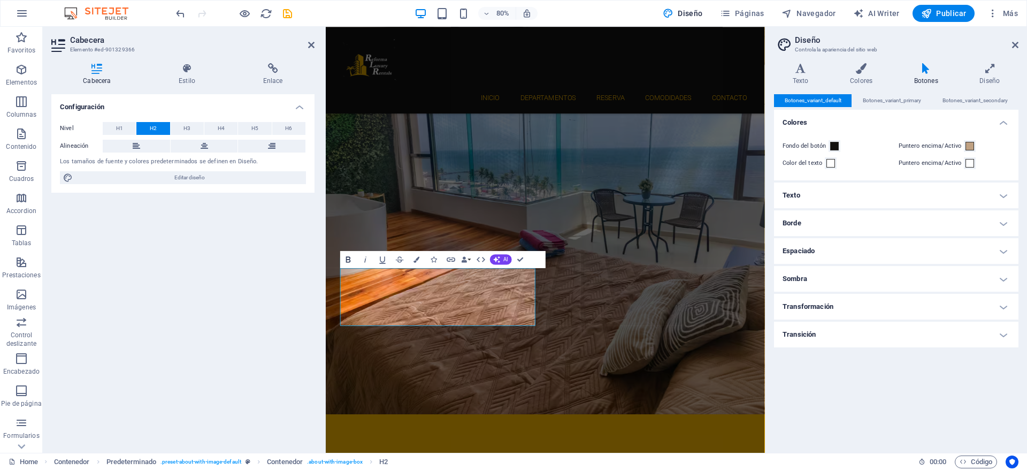
click at [346, 259] on icon "button" at bounding box center [348, 259] width 5 height 6
click at [417, 262] on icon "button" at bounding box center [416, 259] width 6 height 6
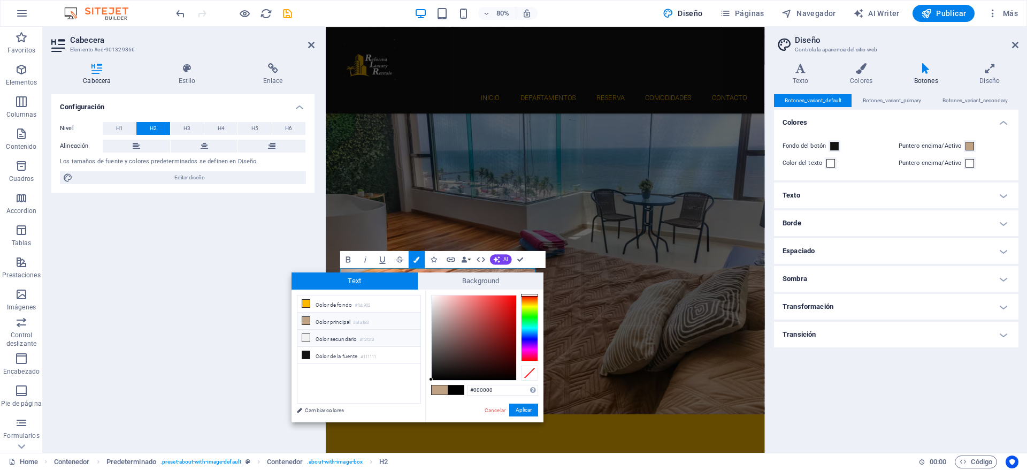
click at [307, 336] on icon at bounding box center [305, 337] width 7 height 7
type input "#f2f2f2"
click at [521, 405] on button "Aplicar" at bounding box center [523, 409] width 29 height 13
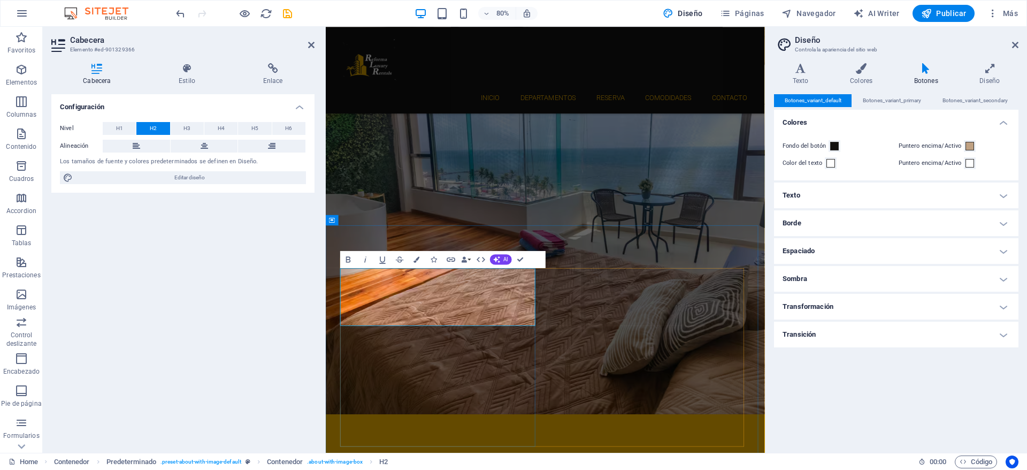
drag, startPoint x: 532, startPoint y: 388, endPoint x: 318, endPoint y: 318, distance: 224.9
click at [318, 42] on aside "Cabecera Elemento #ed-901329366 Cabecera Estilo Enlace Configuración Nivel H1 H…" at bounding box center [184, 240] width 283 height 426
click at [310, 47] on icon at bounding box center [311, 45] width 6 height 9
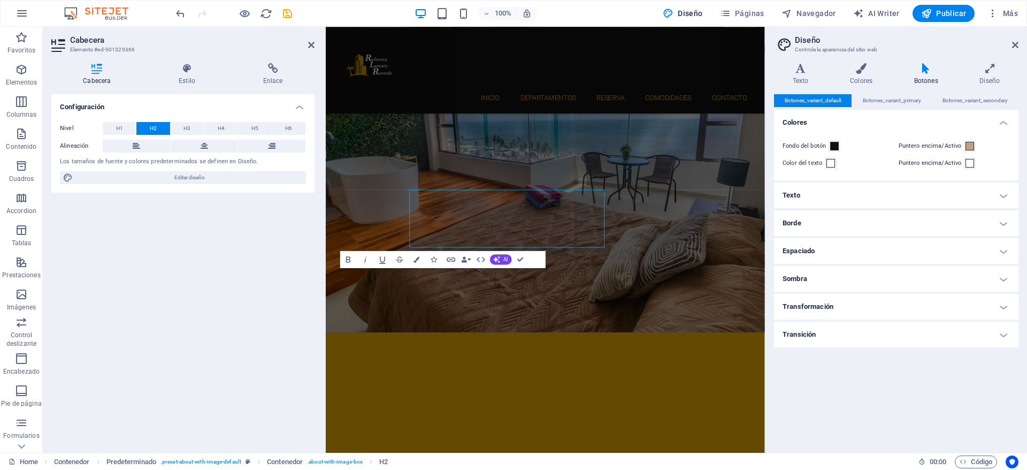
click at [255, 282] on div "Configuración Nivel H1 H2 H3 H4 H5 H6 Alineación Los tamaños de fuente y colore…" at bounding box center [182, 269] width 263 height 350
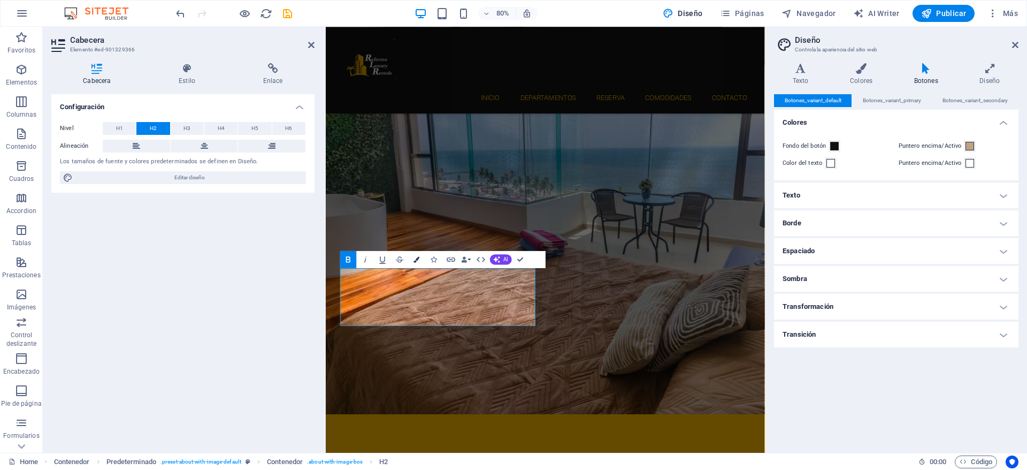
click at [415, 260] on icon "button" at bounding box center [416, 259] width 6 height 6
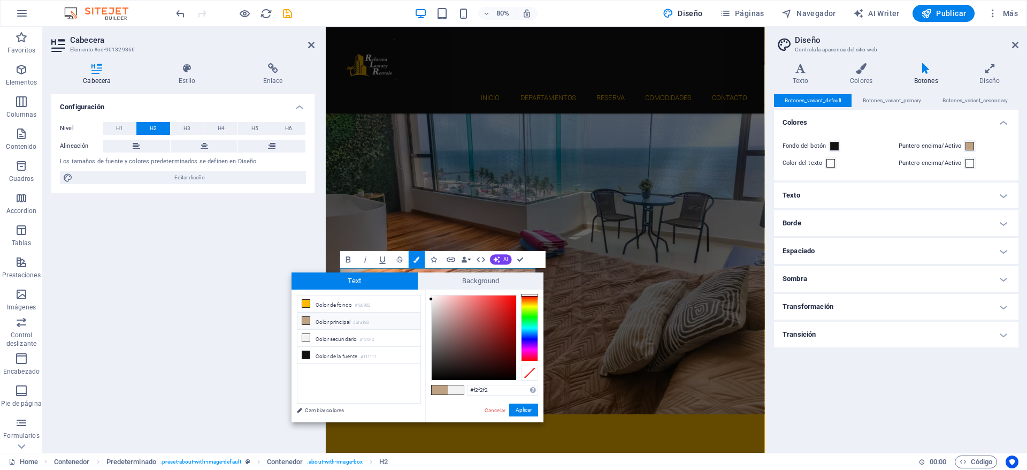
drag, startPoint x: 494, startPoint y: 391, endPoint x: 420, endPoint y: 369, distance: 77.1
click at [420, 369] on div "less Color de fondo #fbb902 Color principal #bfa183 Color secundario #f2f2f2 Co…" at bounding box center [417, 355] width 252 height 133
type input "#1d63ff"
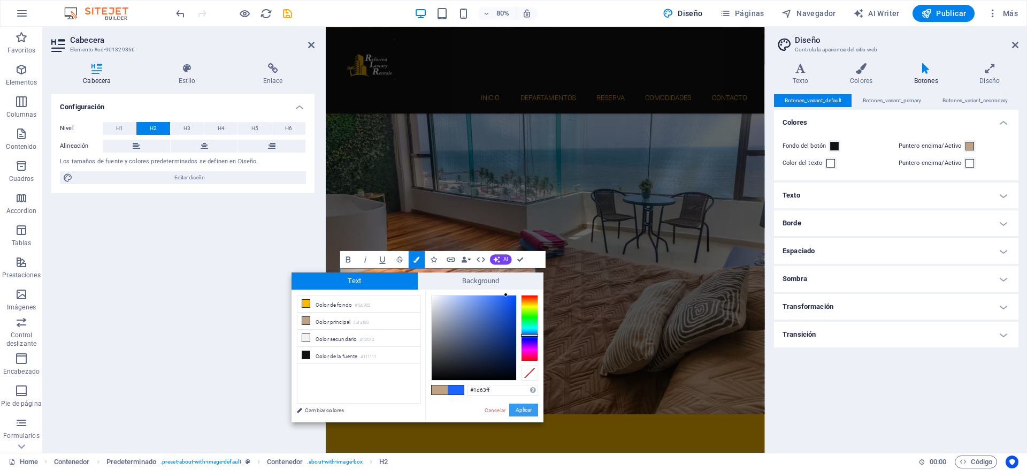
click at [520, 406] on button "Aplicar" at bounding box center [523, 409] width 29 height 13
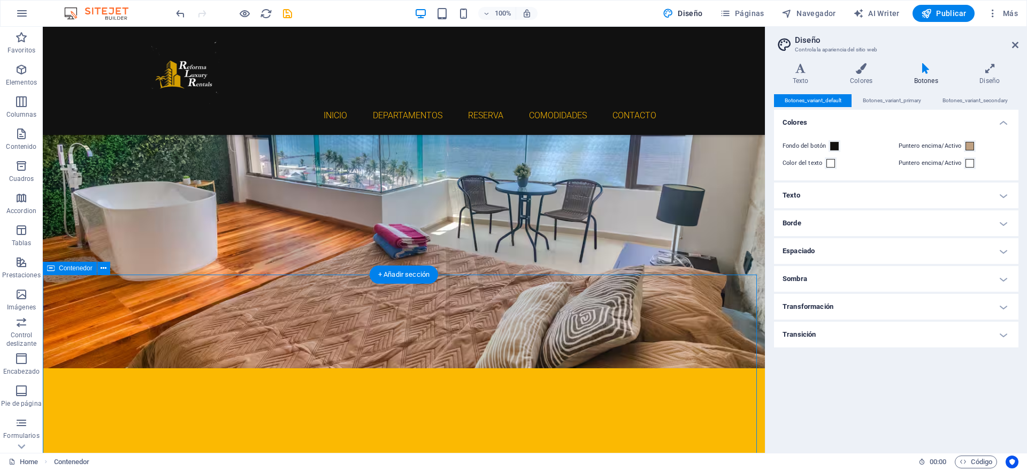
scroll to position [278, 0]
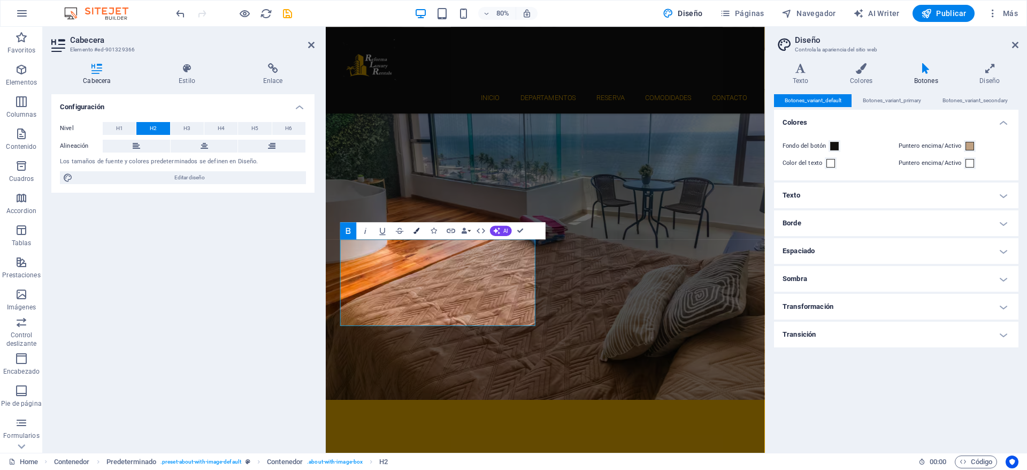
click at [414, 231] on icon "button" at bounding box center [416, 231] width 6 height 6
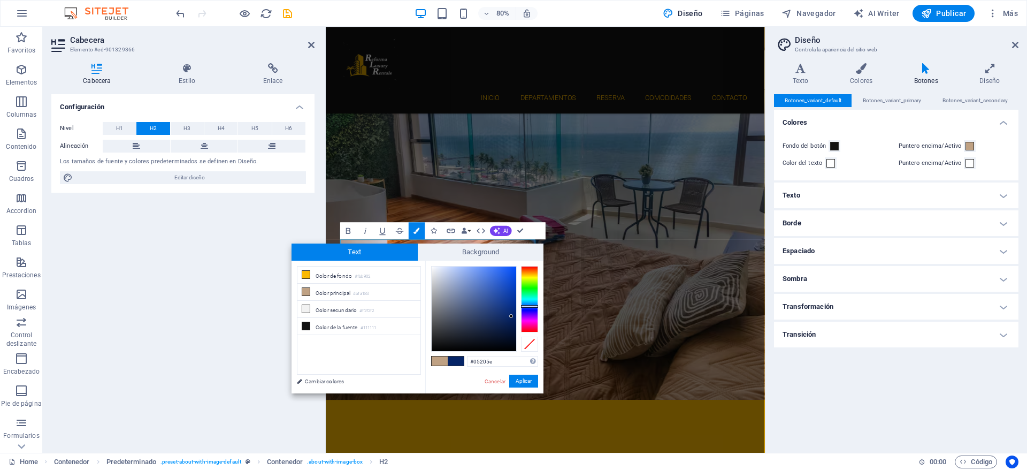
drag, startPoint x: 505, startPoint y: 302, endPoint x: 513, endPoint y: 336, distance: 34.6
click at [513, 334] on div at bounding box center [474, 308] width 85 height 85
type input "#010f2d"
click at [513, 335] on div at bounding box center [513, 335] width 4 height 4
click at [522, 383] on button "Aplicar" at bounding box center [523, 380] width 29 height 13
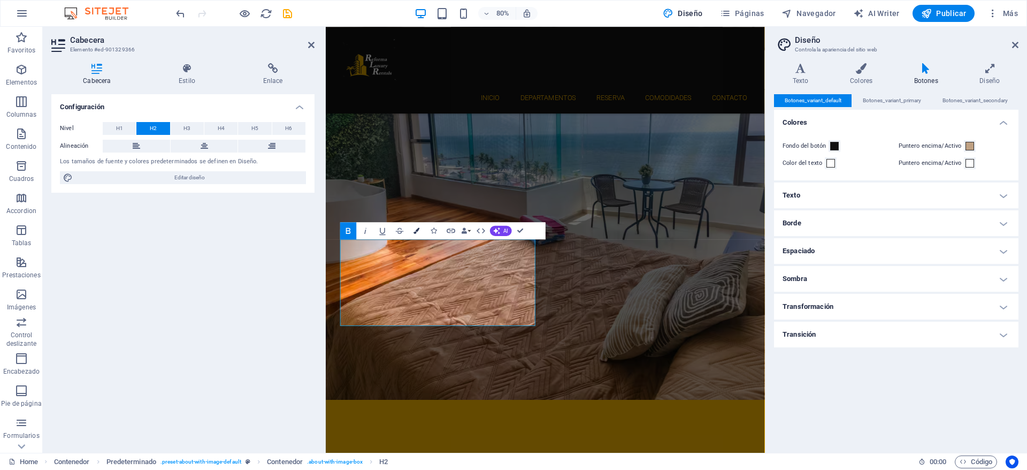
click at [415, 236] on button "Colors" at bounding box center [417, 230] width 16 height 17
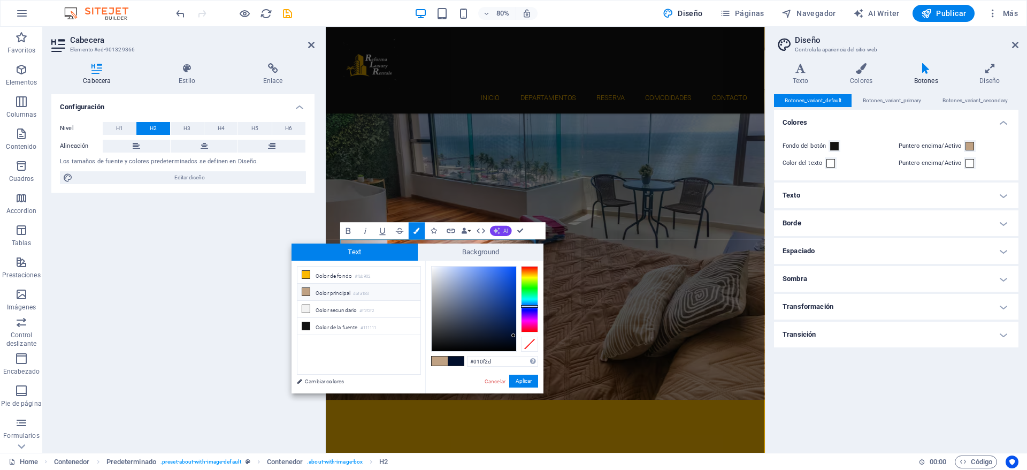
click at [503, 231] on button "AI" at bounding box center [501, 231] width 22 height 10
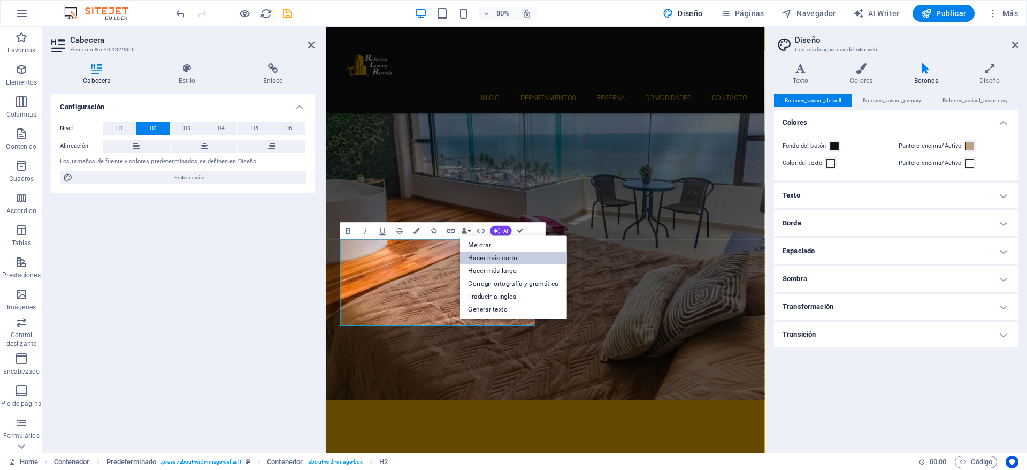
click at [505, 252] on link "Hacer más corto" at bounding box center [513, 257] width 107 height 13
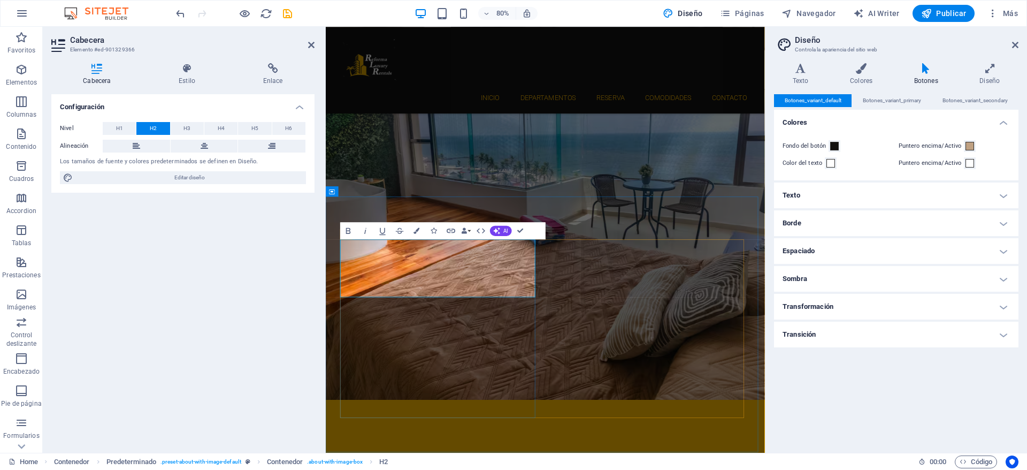
drag, startPoint x: 451, startPoint y: 344, endPoint x: 349, endPoint y: 306, distance: 109.5
click at [501, 234] on button "AI" at bounding box center [501, 231] width 22 height 10
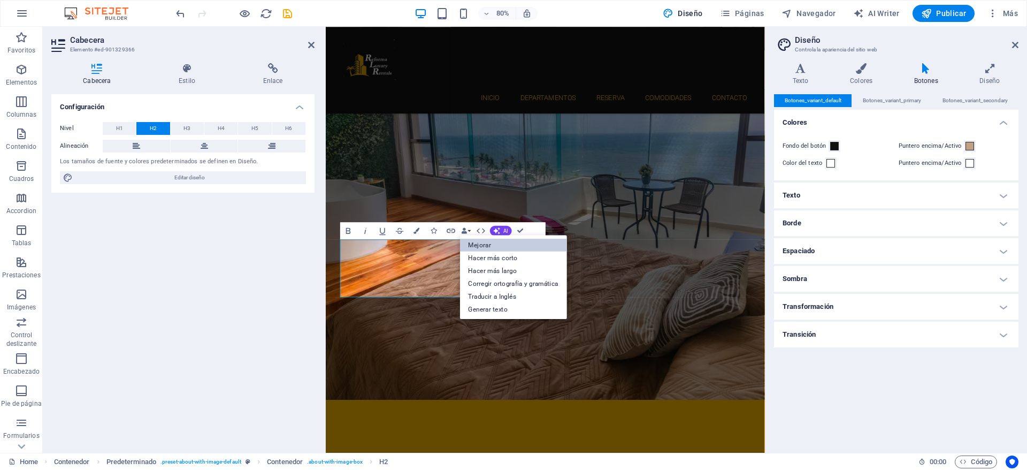
click at [482, 247] on link "Mejorar" at bounding box center [513, 244] width 107 height 13
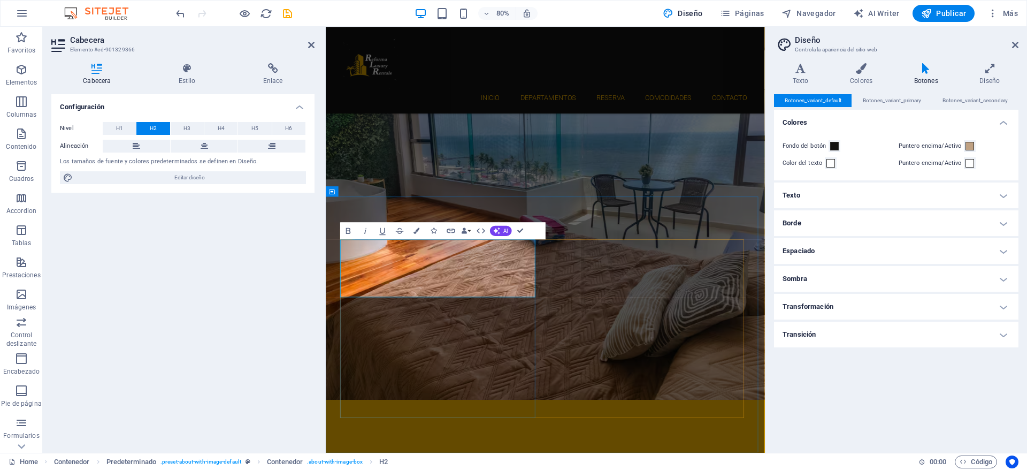
click at [504, 233] on span "AI" at bounding box center [505, 230] width 5 height 5
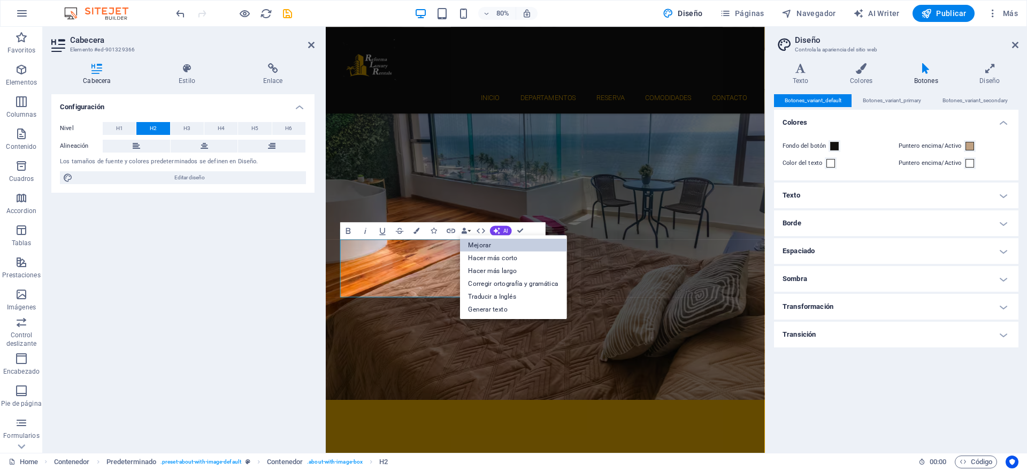
click at [496, 240] on link "Mejorar" at bounding box center [513, 244] width 107 height 13
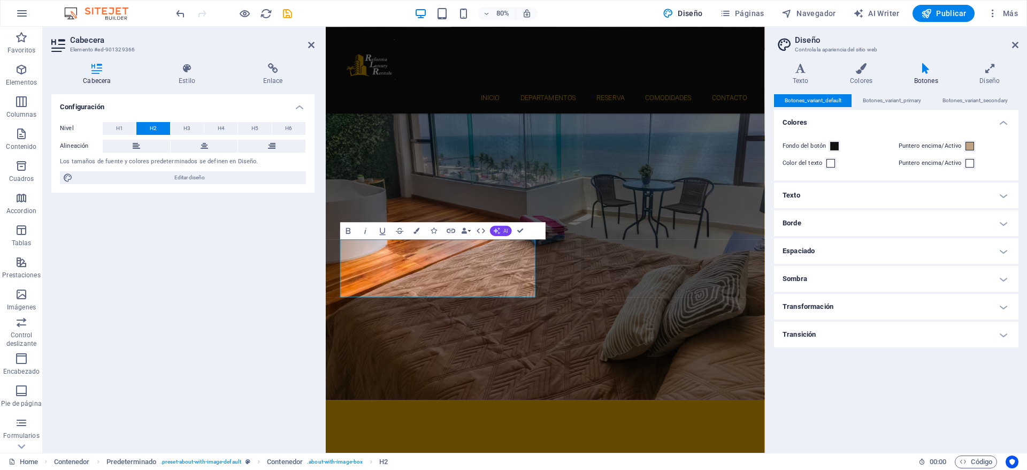
click at [500, 234] on icon "button" at bounding box center [496, 230] width 7 height 7
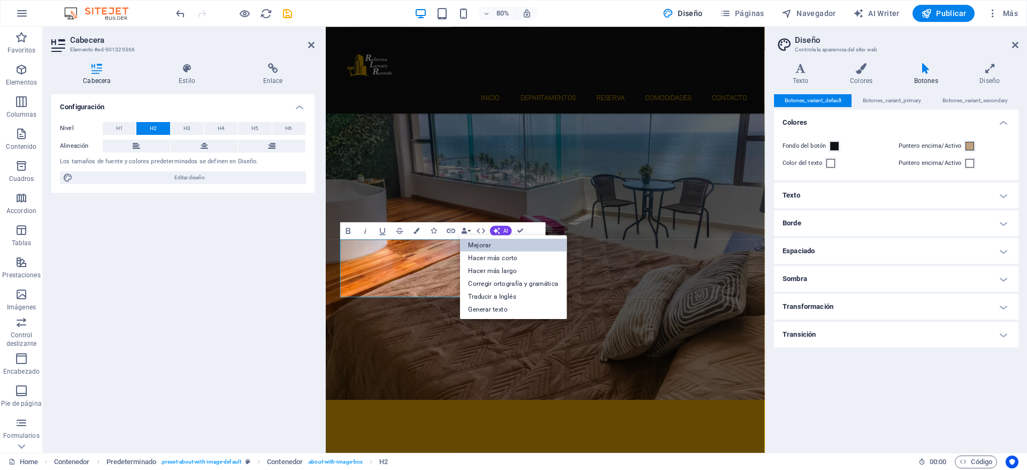
click at [494, 247] on link "Mejorar" at bounding box center [513, 244] width 107 height 13
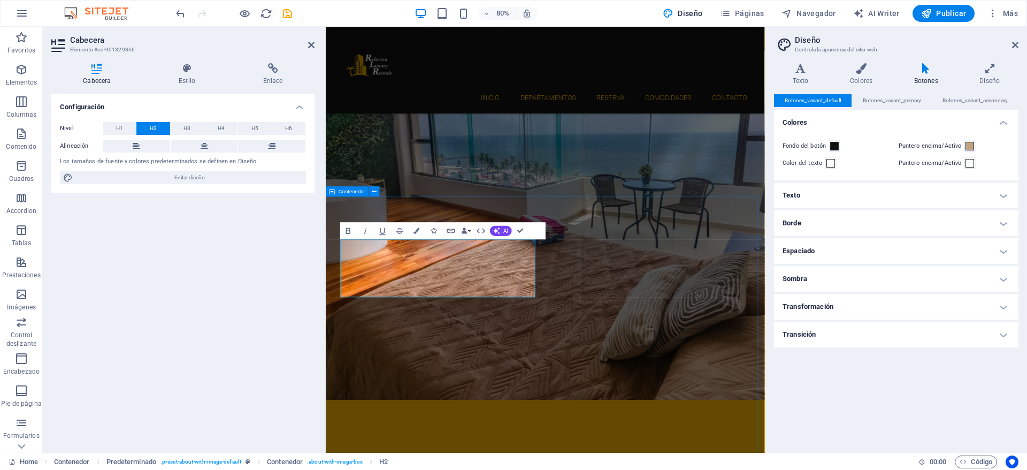
drag, startPoint x: 540, startPoint y: 342, endPoint x: 337, endPoint y: 274, distance: 214.3
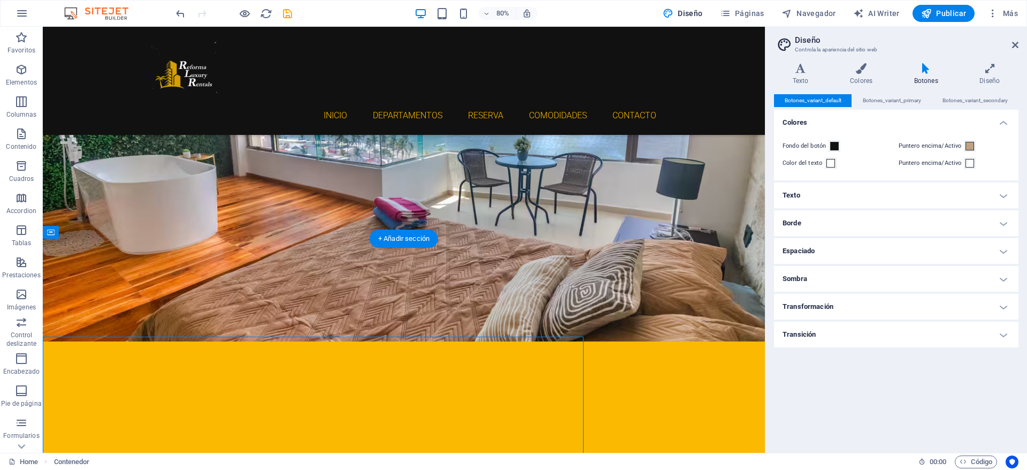
scroll to position [180, 0]
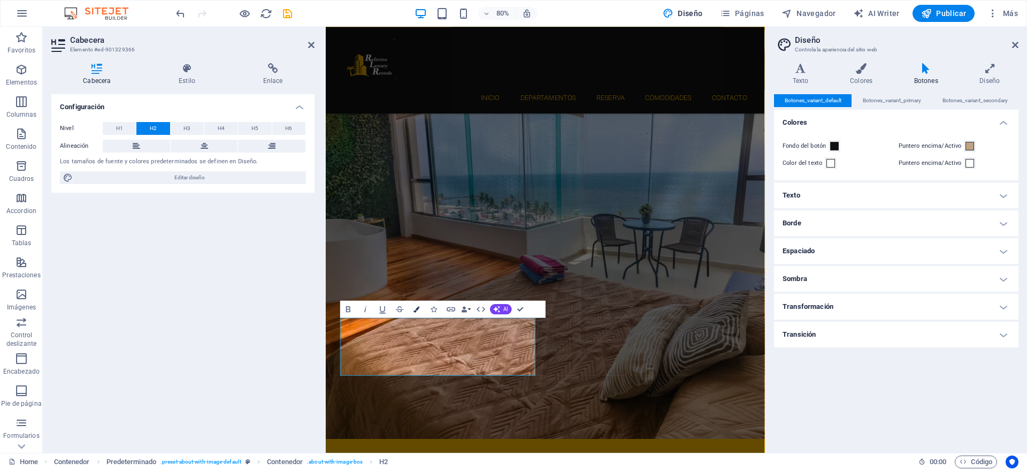
click at [414, 309] on icon "button" at bounding box center [416, 309] width 6 height 6
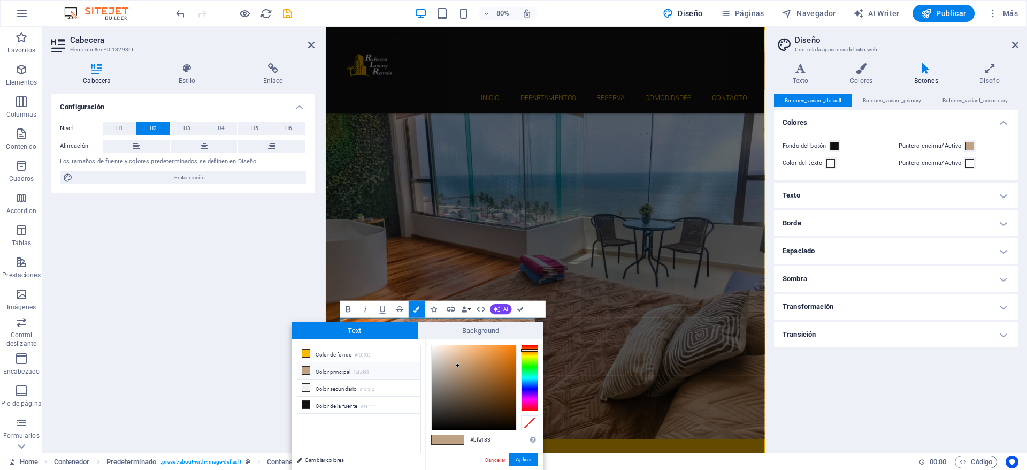
drag, startPoint x: 513, startPoint y: 437, endPoint x: 406, endPoint y: 419, distance: 108.5
click at [411, 417] on div "less Color de fondo #fbb902 Color principal #bfa183 Color secundario #f2f2f2 Co…" at bounding box center [417, 405] width 252 height 133
type input "#3c79e4"
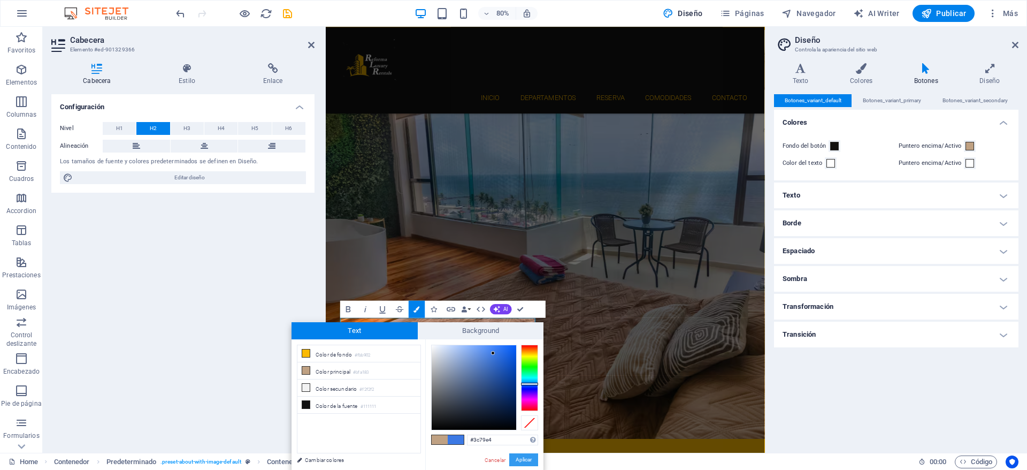
click at [527, 463] on button "Aplicar" at bounding box center [523, 459] width 29 height 13
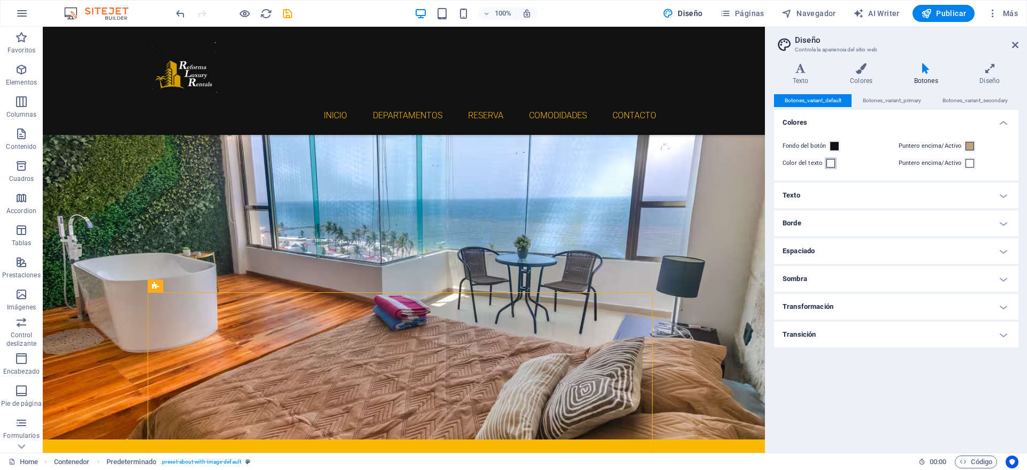
click at [833, 166] on span at bounding box center [830, 163] width 9 height 9
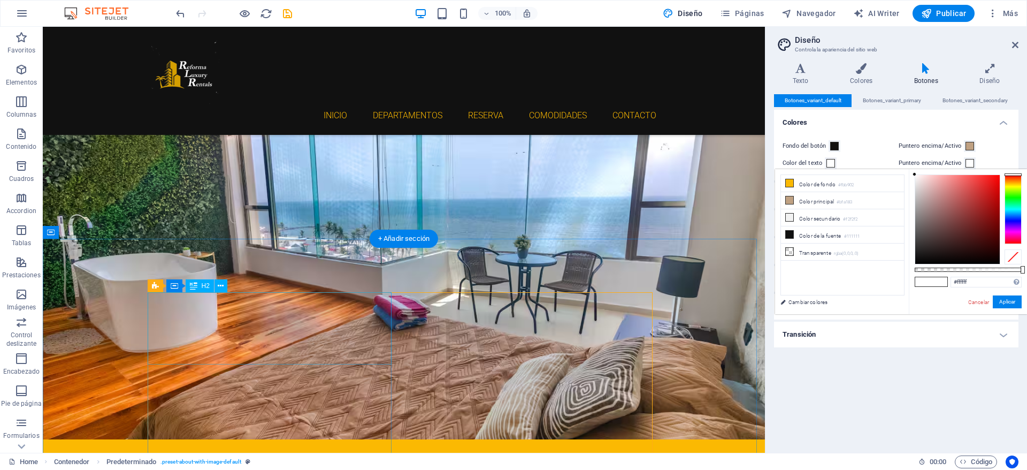
click at [807, 234] on li "Color de la fuente #111111" at bounding box center [842, 234] width 123 height 17
type input "#111111"
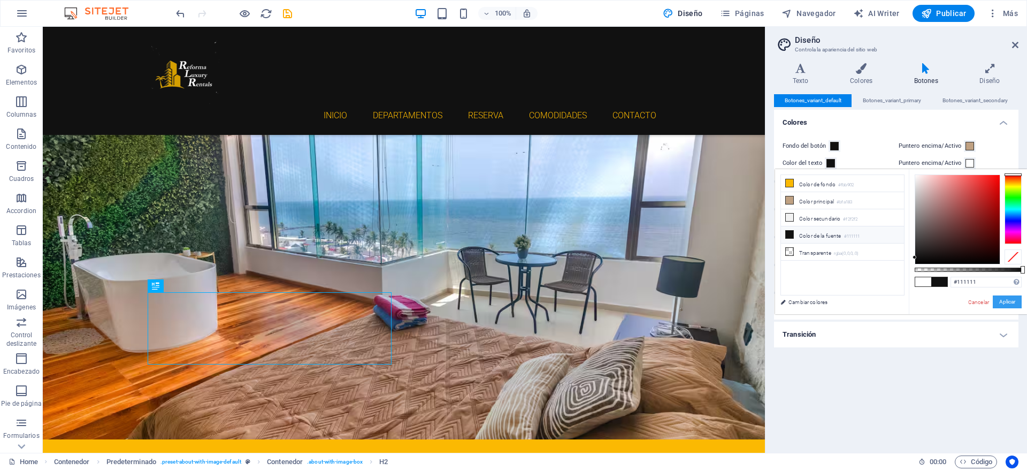
click at [1012, 305] on button "Aplicar" at bounding box center [1007, 301] width 29 height 13
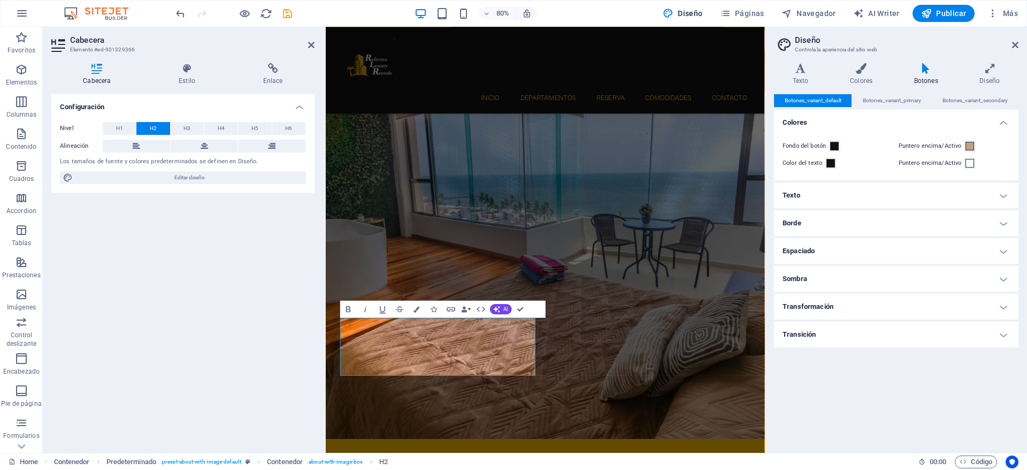
click at [184, 15] on icon "undo" at bounding box center [180, 13] width 12 height 12
click at [418, 310] on icon "button" at bounding box center [416, 309] width 6 height 6
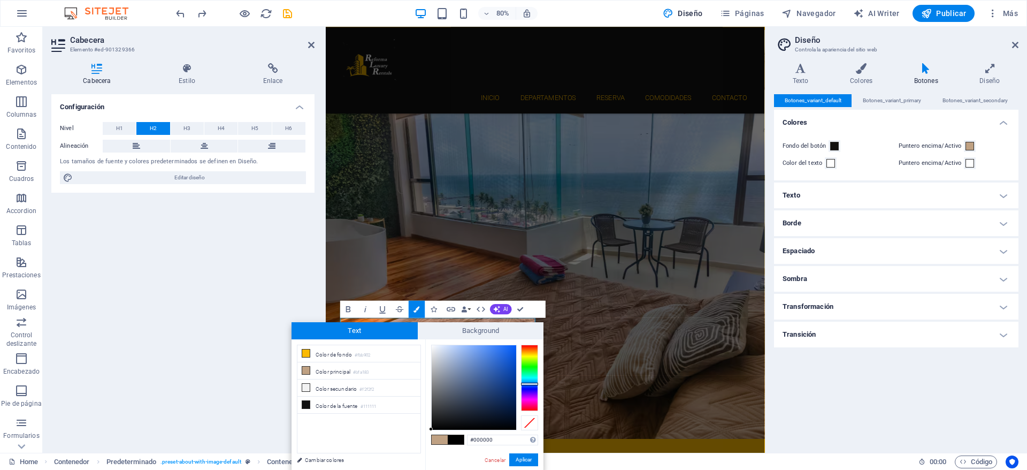
drag, startPoint x: 511, startPoint y: 426, endPoint x: 418, endPoint y: 443, distance: 94.6
click at [418, 443] on div "less Color de fondo #fbb902 Color principal #bfa183 Color secundario #f2f2f2 Co…" at bounding box center [417, 405] width 252 height 133
type input "#041b45"
drag, startPoint x: 433, startPoint y: 419, endPoint x: 511, endPoint y: 406, distance: 78.6
click at [511, 406] on div at bounding box center [511, 406] width 4 height 4
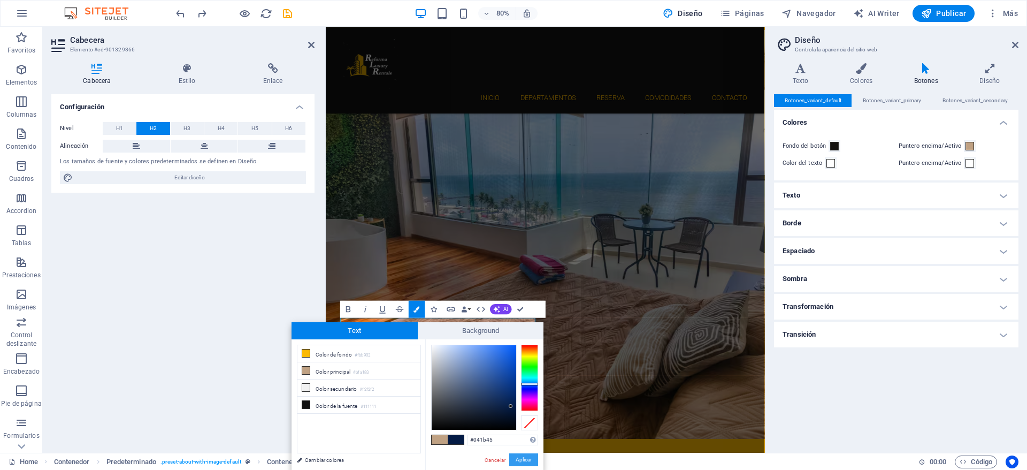
click at [525, 456] on button "Aplicar" at bounding box center [523, 459] width 29 height 13
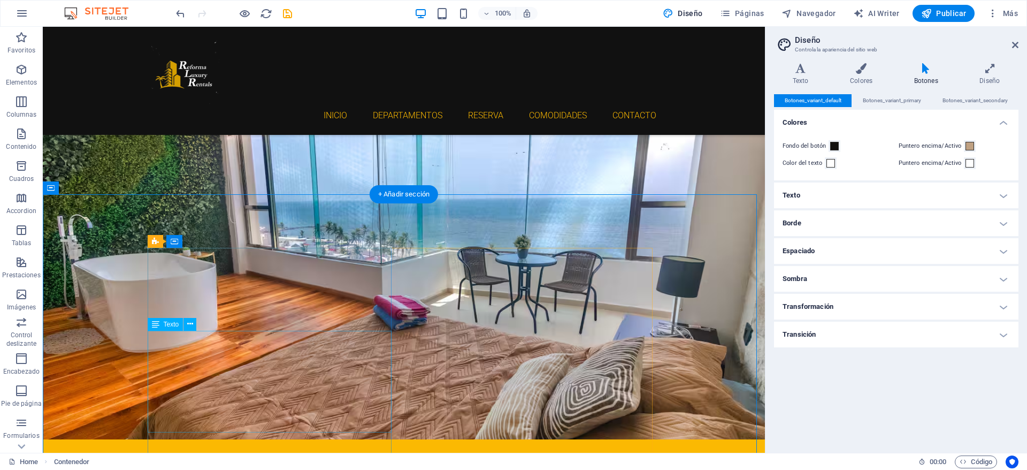
scroll to position [224, 0]
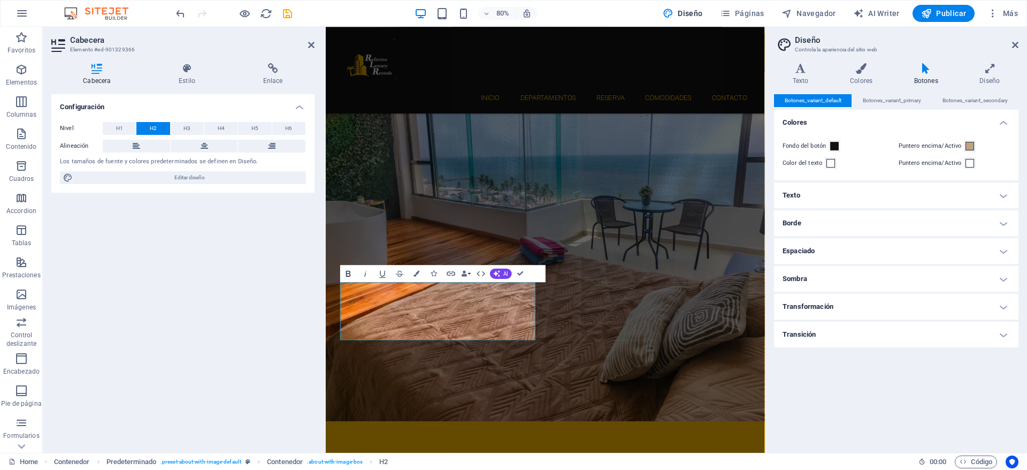
click at [348, 275] on icon "button" at bounding box center [348, 273] width 10 height 10
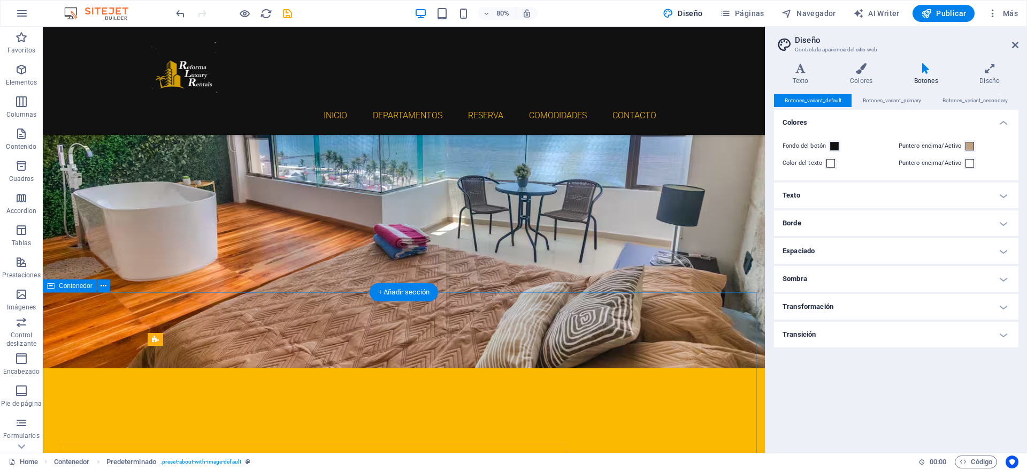
scroll to position [126, 0]
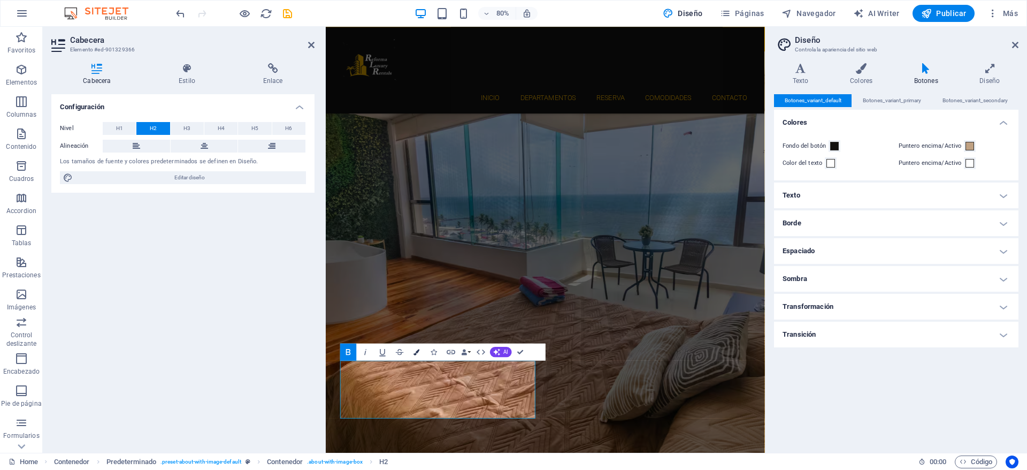
click at [417, 350] on icon "button" at bounding box center [416, 352] width 6 height 6
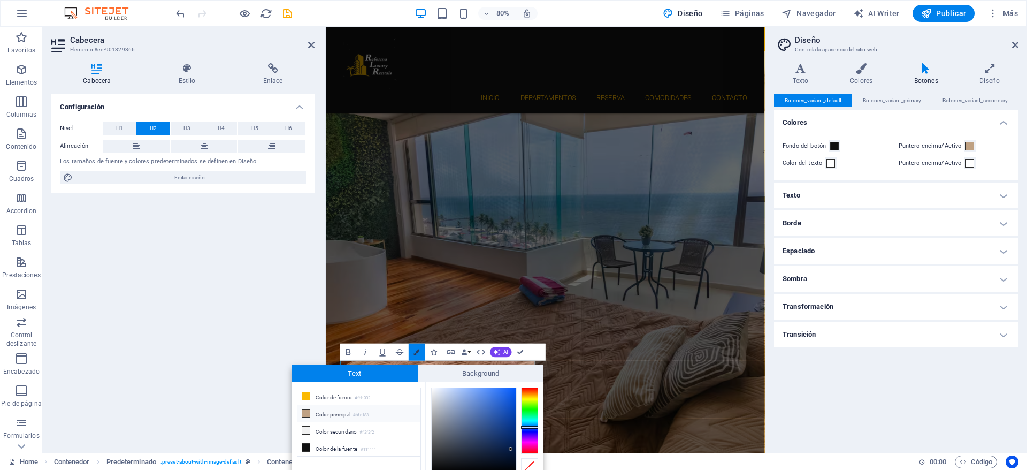
scroll to position [45, 0]
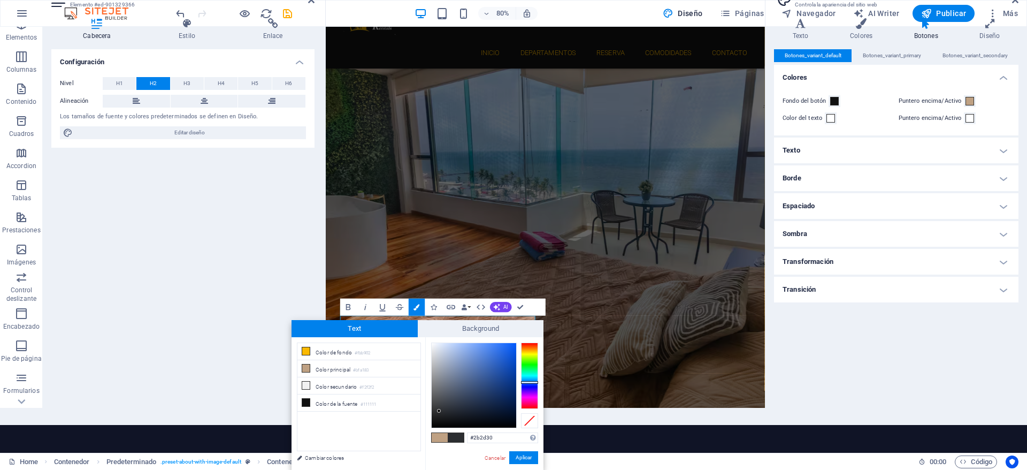
type input "#2f3134"
drag, startPoint x: 509, startPoint y: 405, endPoint x: 439, endPoint y: 409, distance: 70.2
click at [439, 409] on div at bounding box center [474, 385] width 85 height 85
click at [525, 459] on button "Aplicar" at bounding box center [523, 457] width 29 height 13
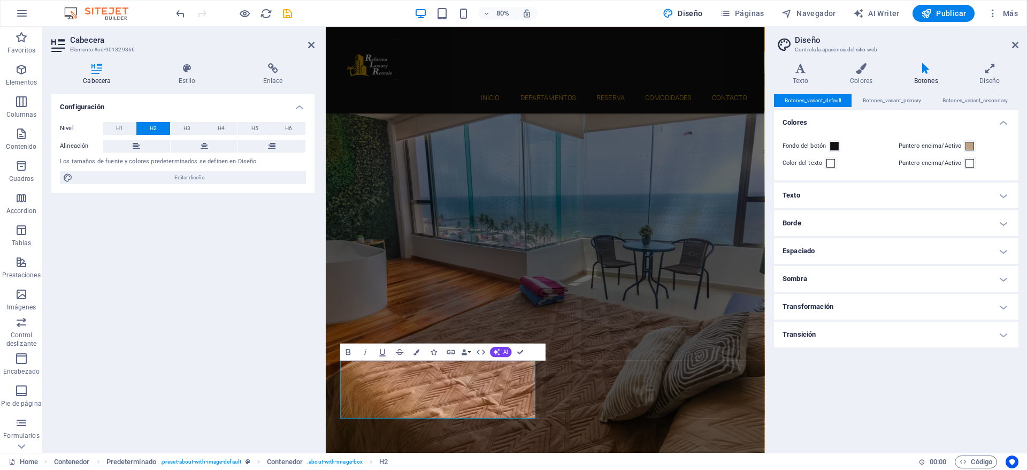
scroll to position [0, 0]
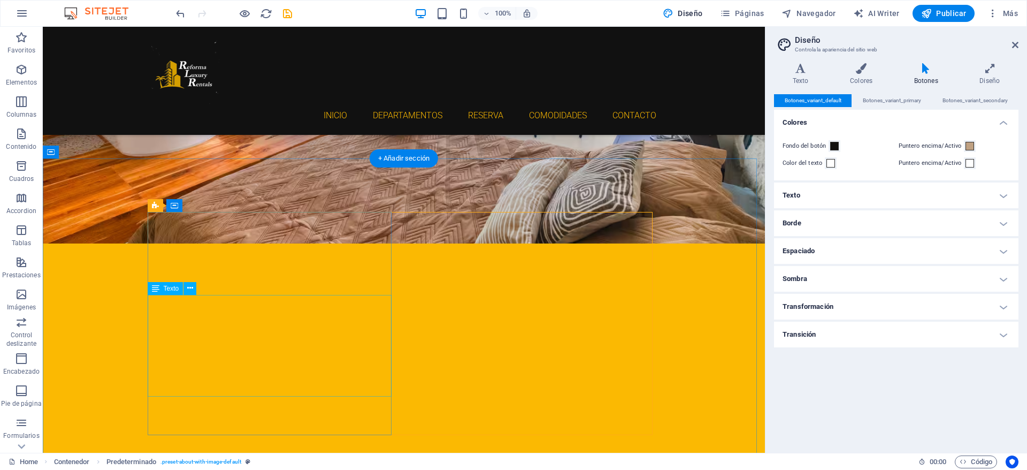
scroll to position [216, 0]
